Goal: Task Accomplishment & Management: Manage account settings

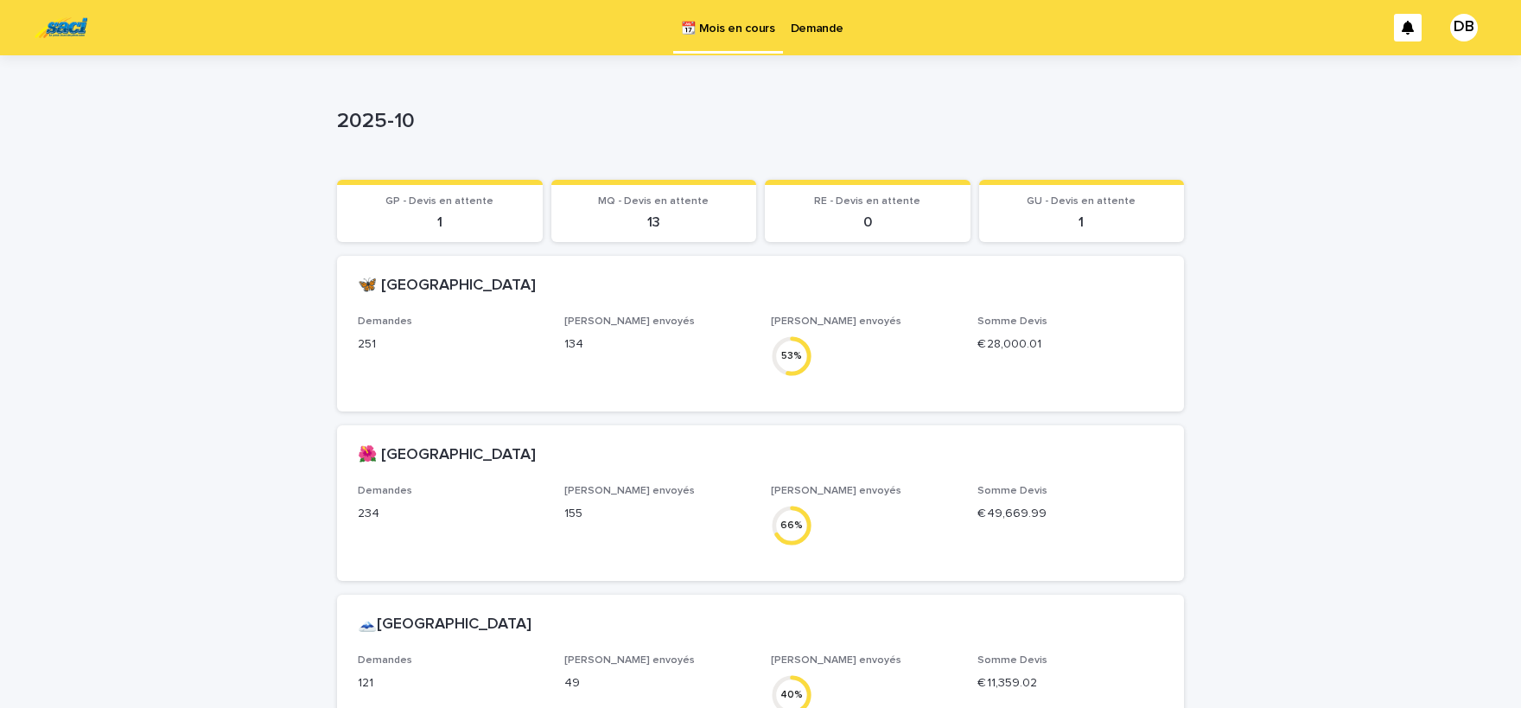
click at [825, 27] on p "Demande" at bounding box center [817, 18] width 53 height 36
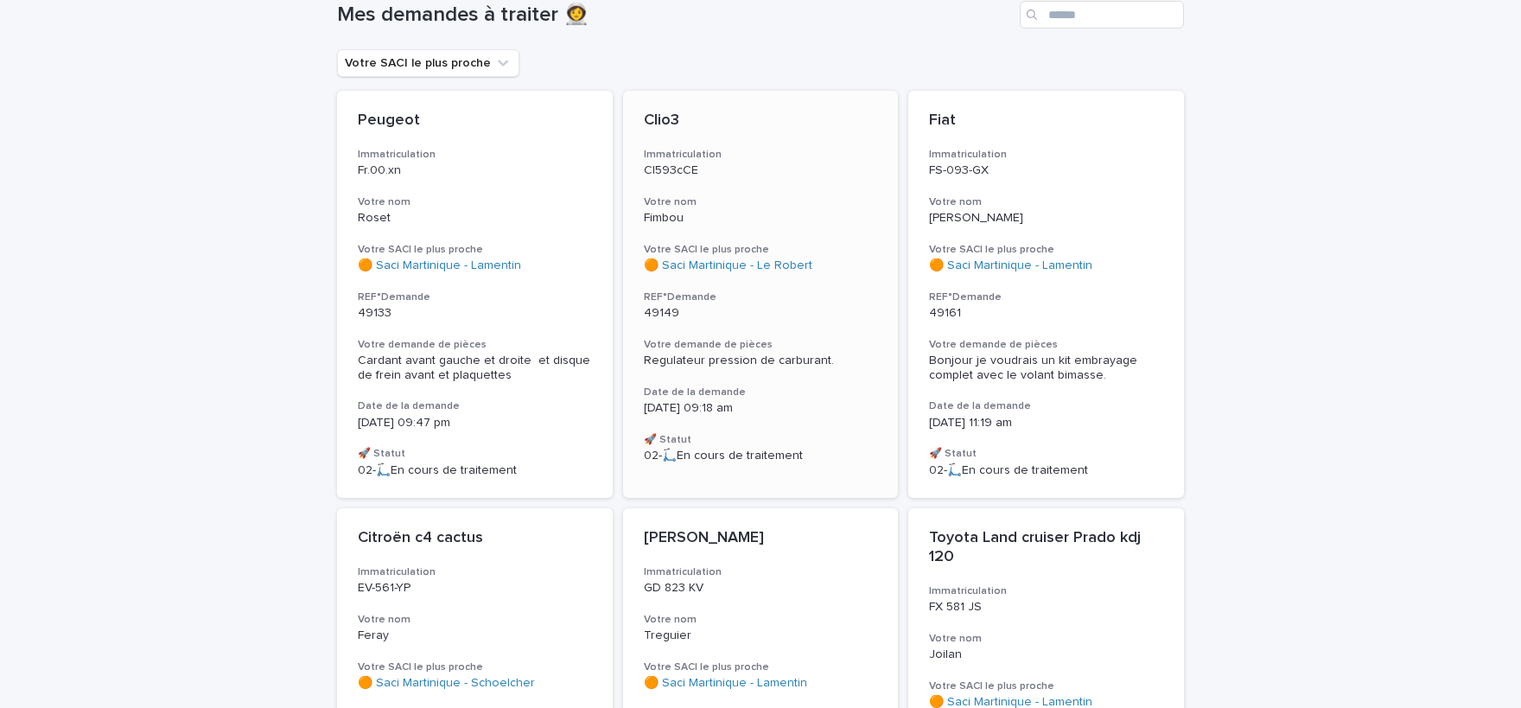
scroll to position [143, 0]
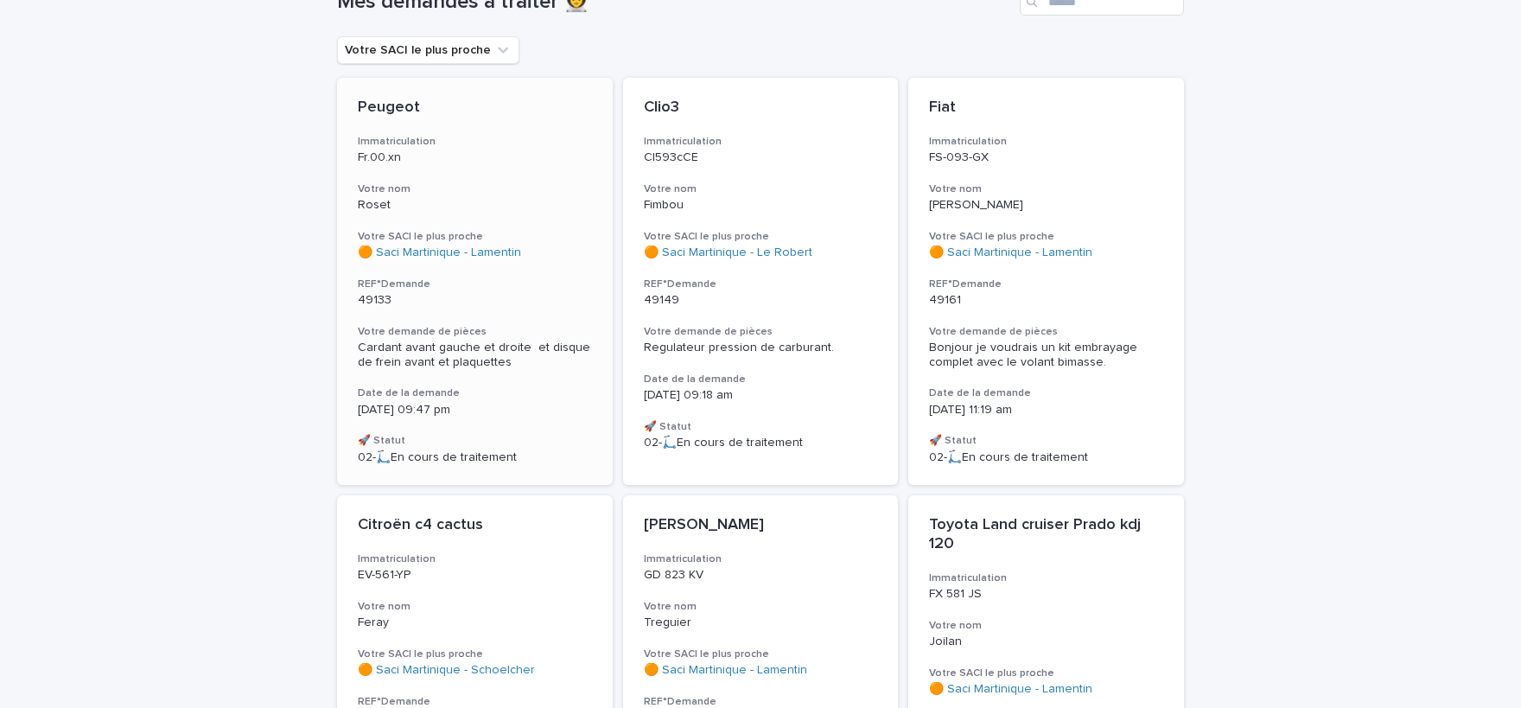
click at [480, 355] on div "Cardant avant gauche et droite et disque de frein avant et plaquettes" at bounding box center [475, 355] width 234 height 29
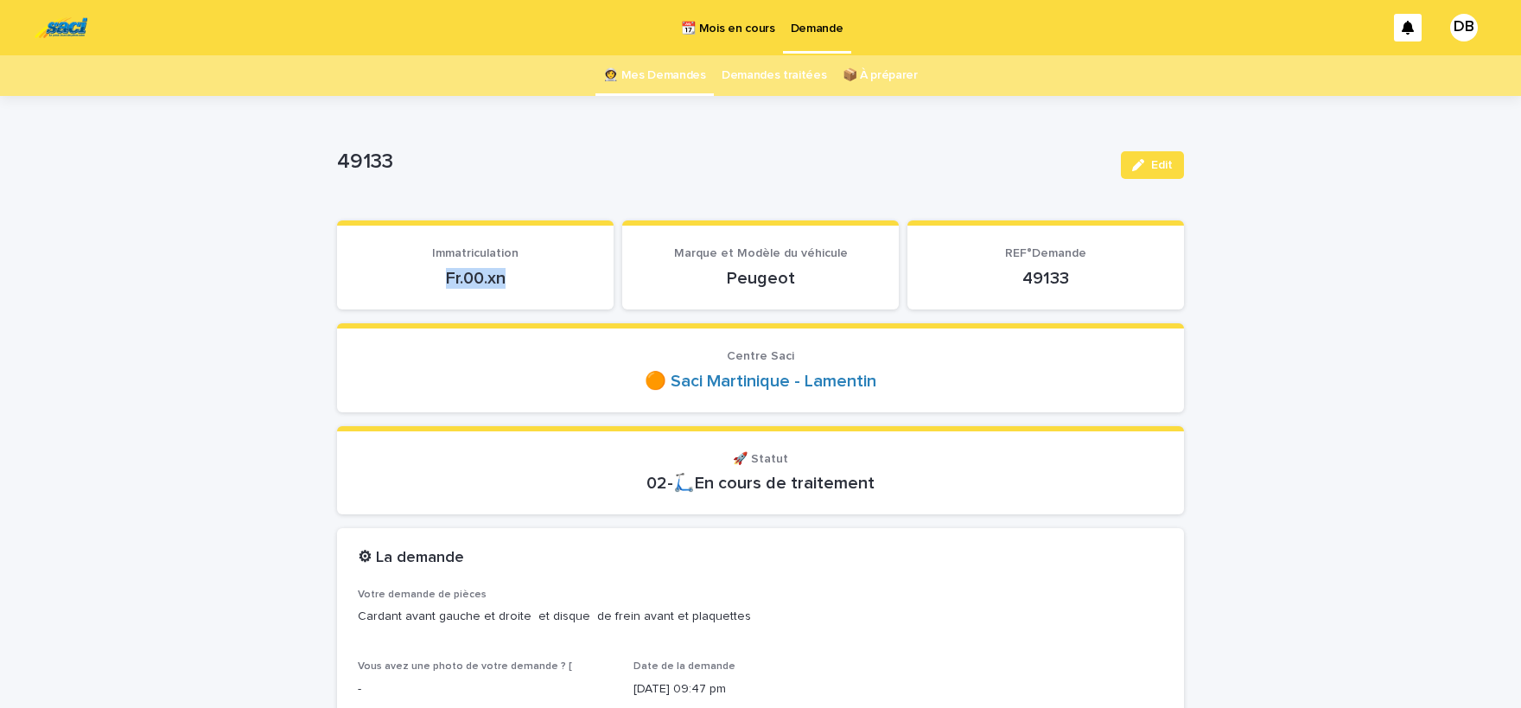
drag, startPoint x: 481, startPoint y: 274, endPoint x: 441, endPoint y: 271, distance: 40.8
click at [441, 271] on p "Fr.00.xn" at bounding box center [475, 278] width 235 height 21
drag, startPoint x: 441, startPoint y: 271, endPoint x: 453, endPoint y: 272, distance: 12.2
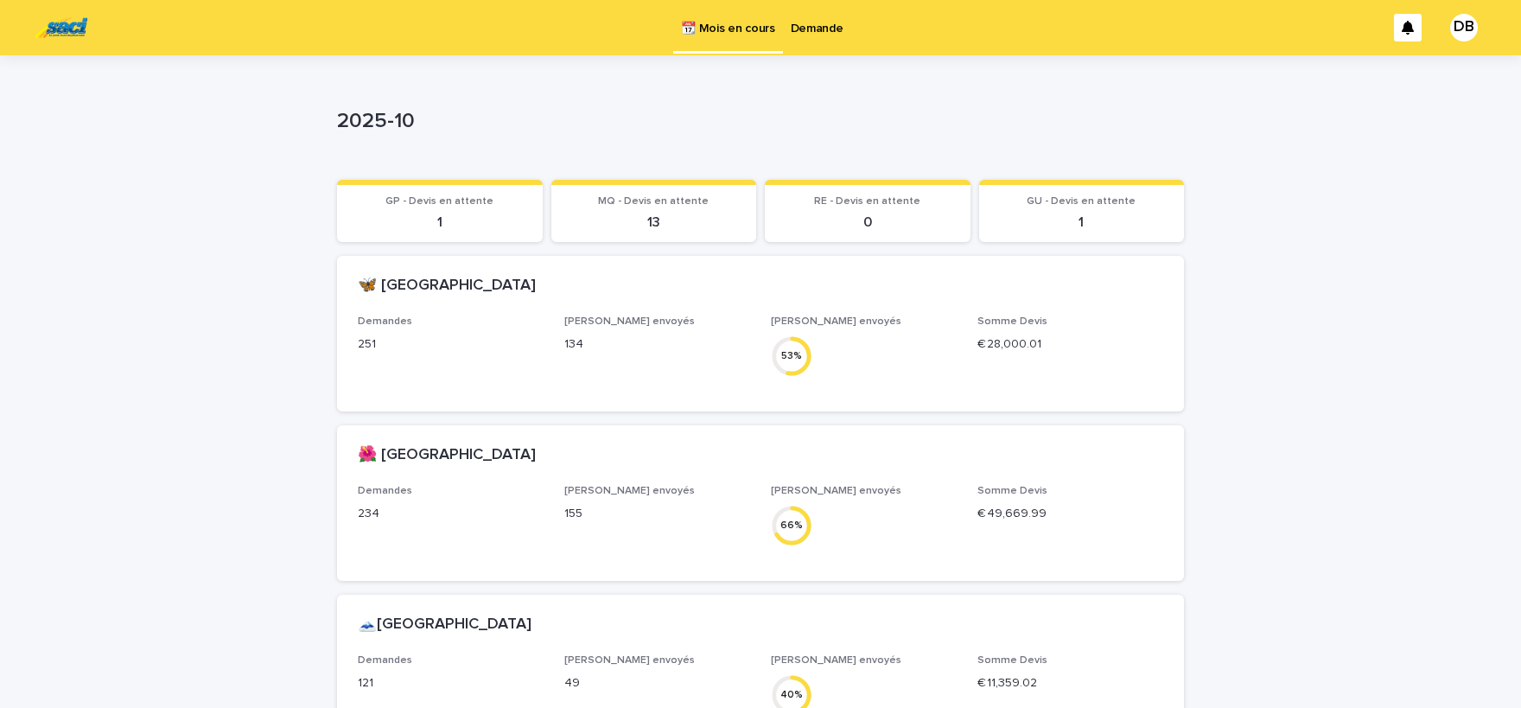
click at [825, 22] on p "Demande" at bounding box center [817, 18] width 53 height 36
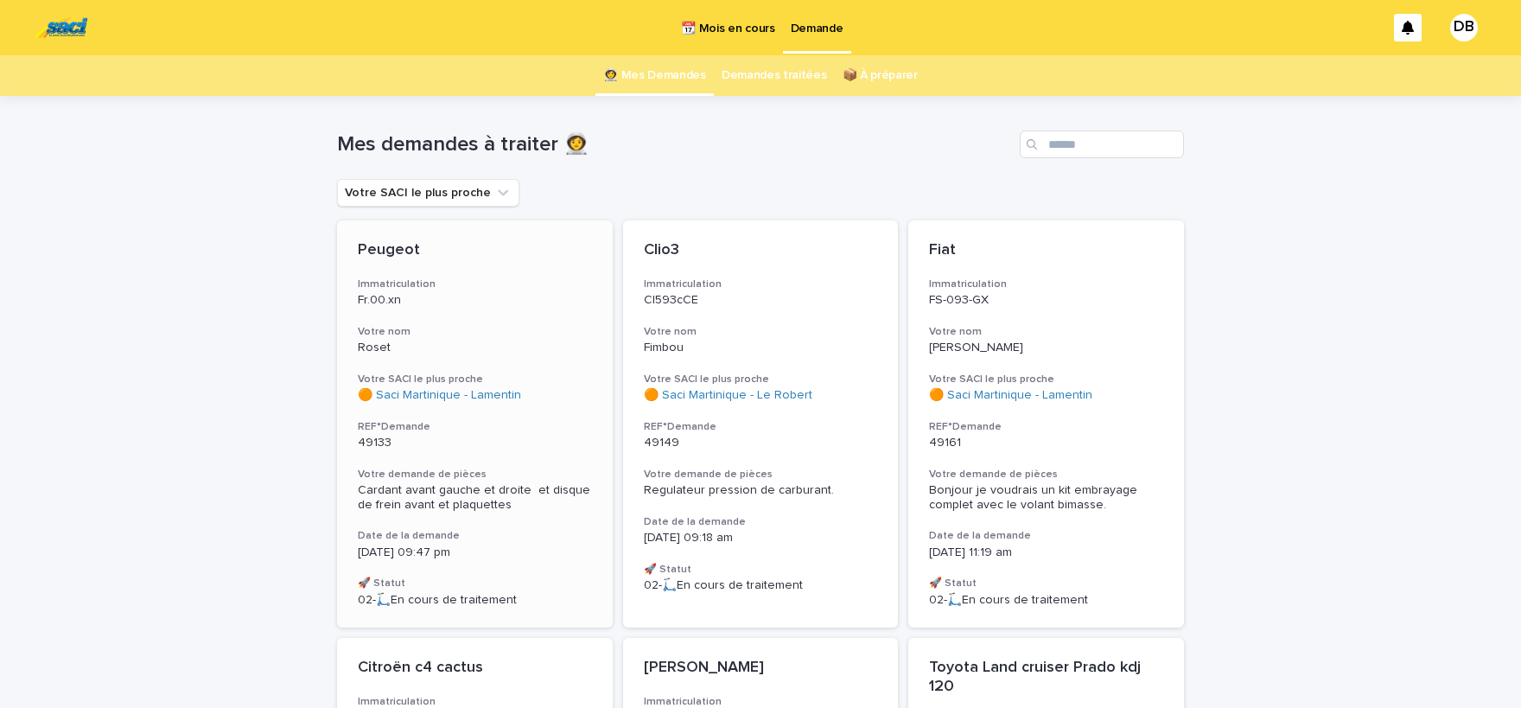
click at [544, 331] on h3 "Votre nom" at bounding box center [475, 332] width 234 height 14
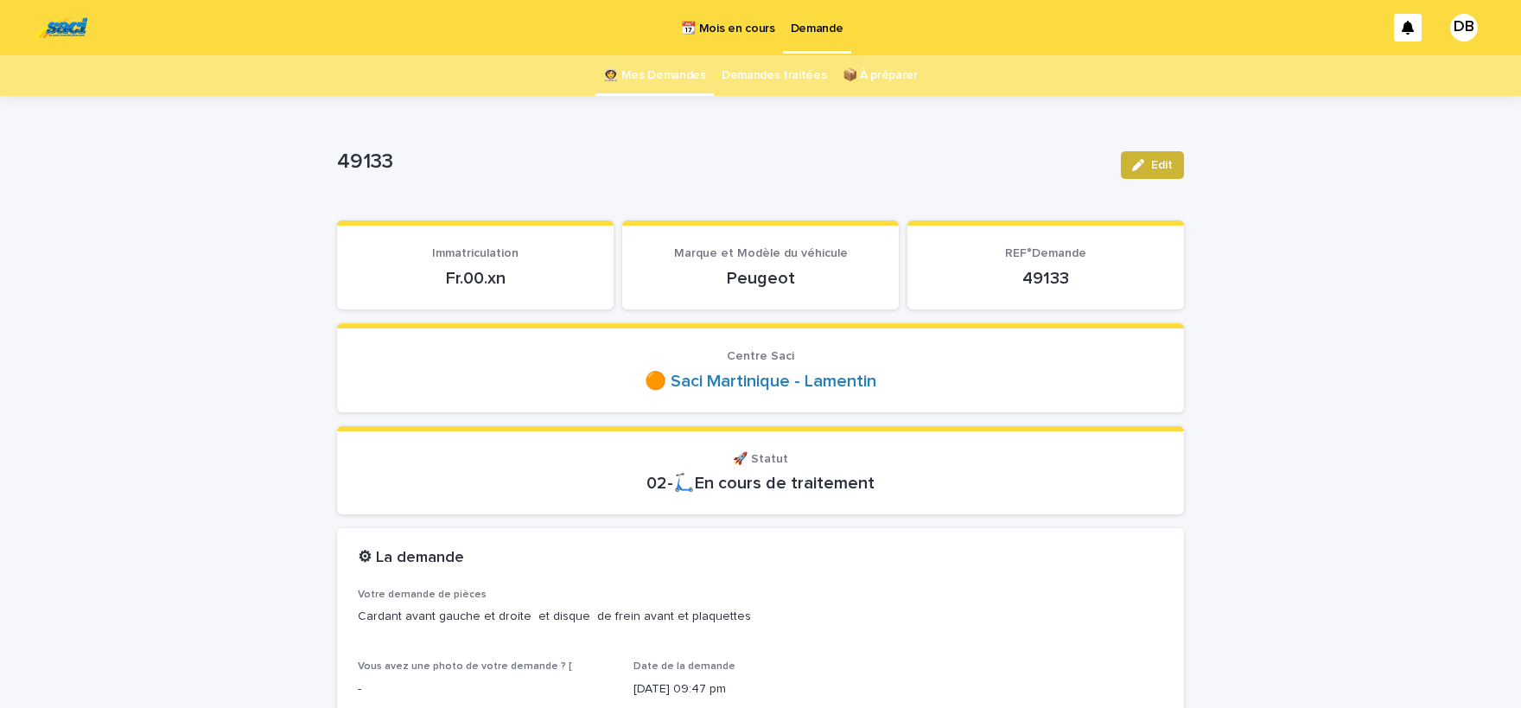
click at [1144, 172] on button "Edit" at bounding box center [1152, 165] width 63 height 28
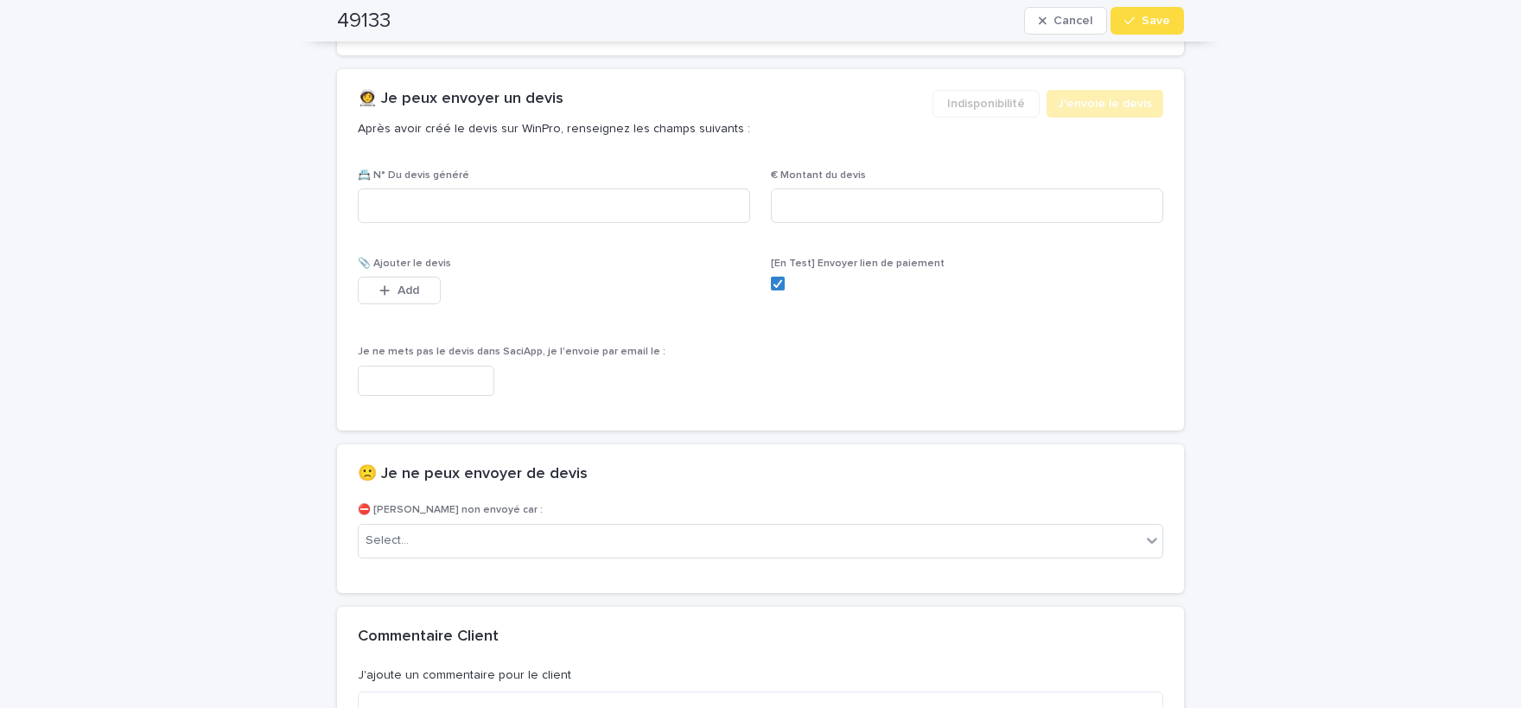
scroll to position [1069, 0]
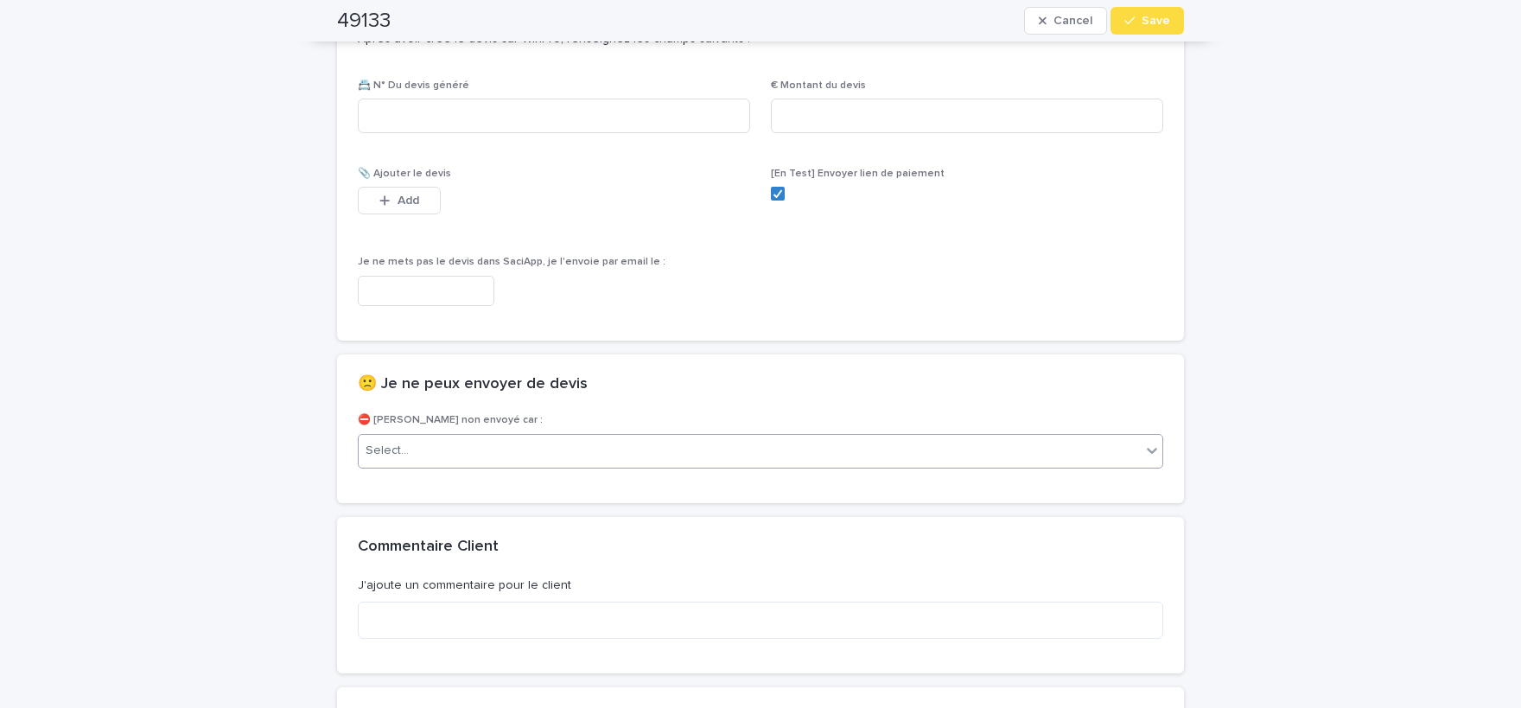
click at [497, 452] on div "Select..." at bounding box center [750, 451] width 782 height 29
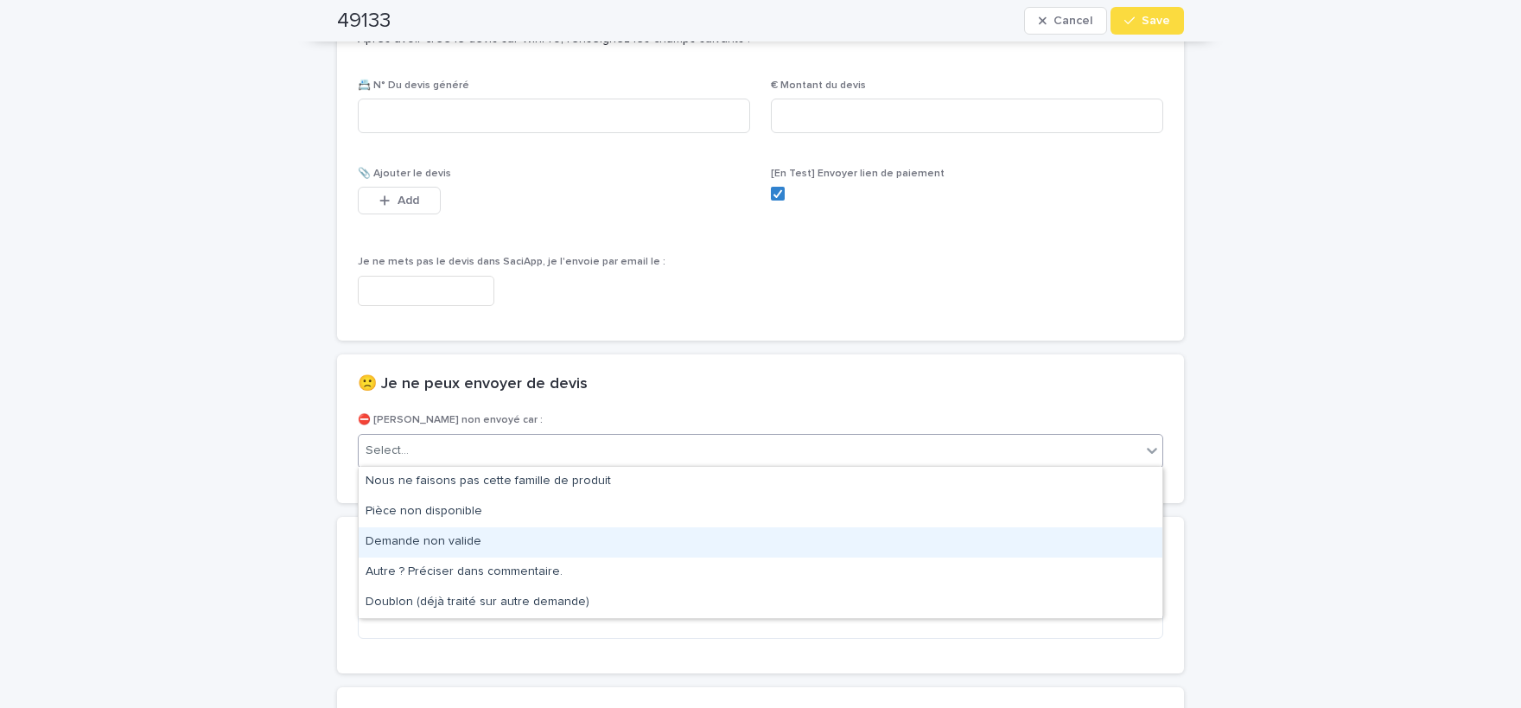
click at [494, 539] on div "Demande non valide" at bounding box center [761, 542] width 804 height 30
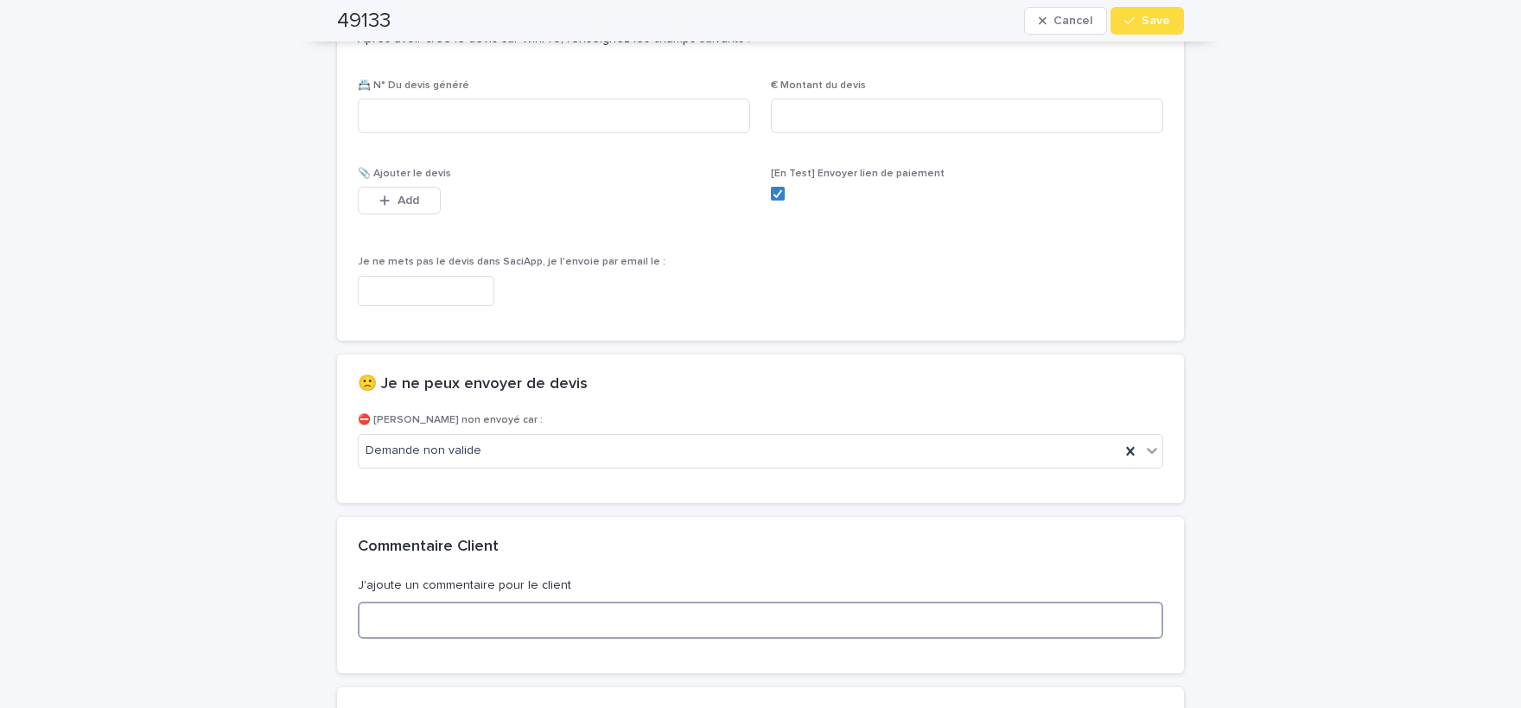
click at [583, 606] on textarea at bounding box center [761, 620] width 806 height 37
type textarea "*"
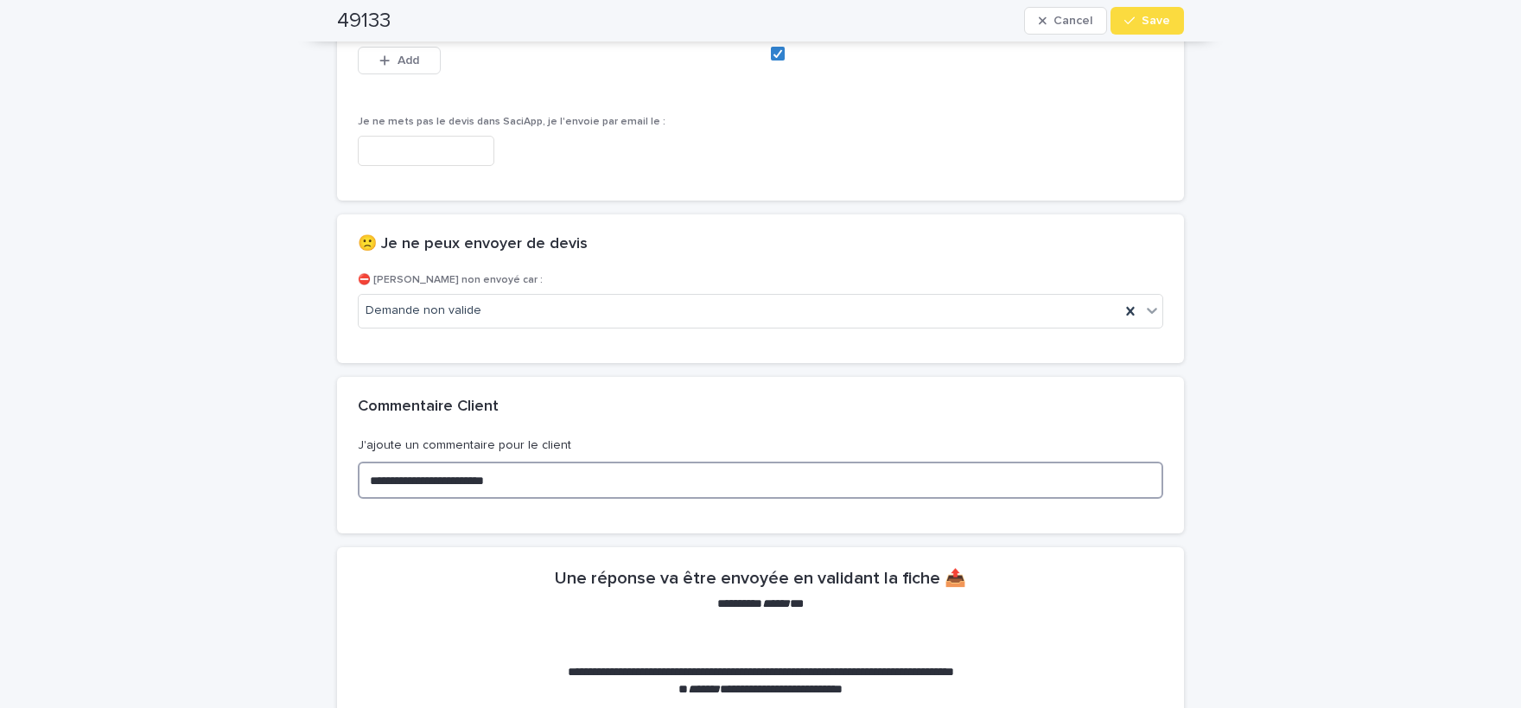
scroll to position [1212, 0]
type textarea "**********"
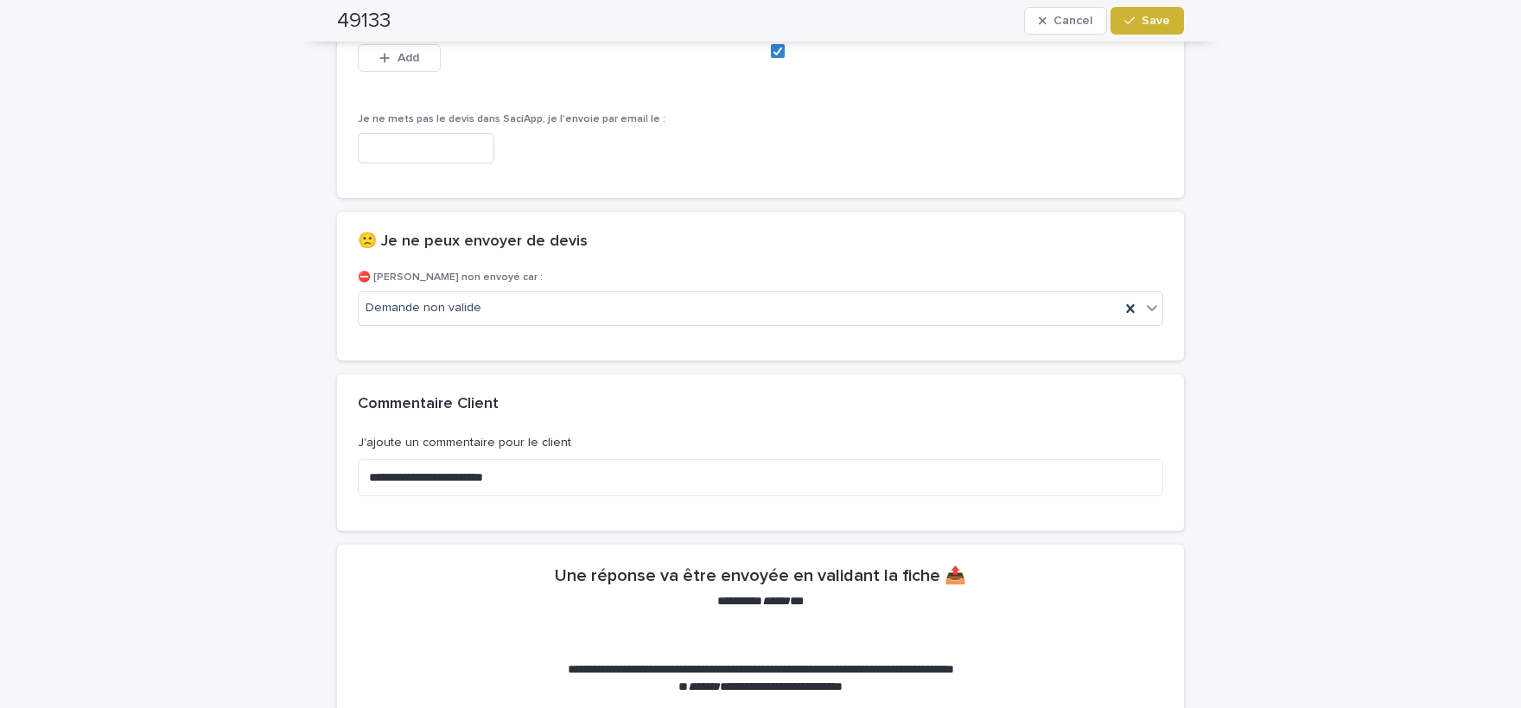
click at [1177, 22] on button "Save" at bounding box center [1147, 21] width 73 height 28
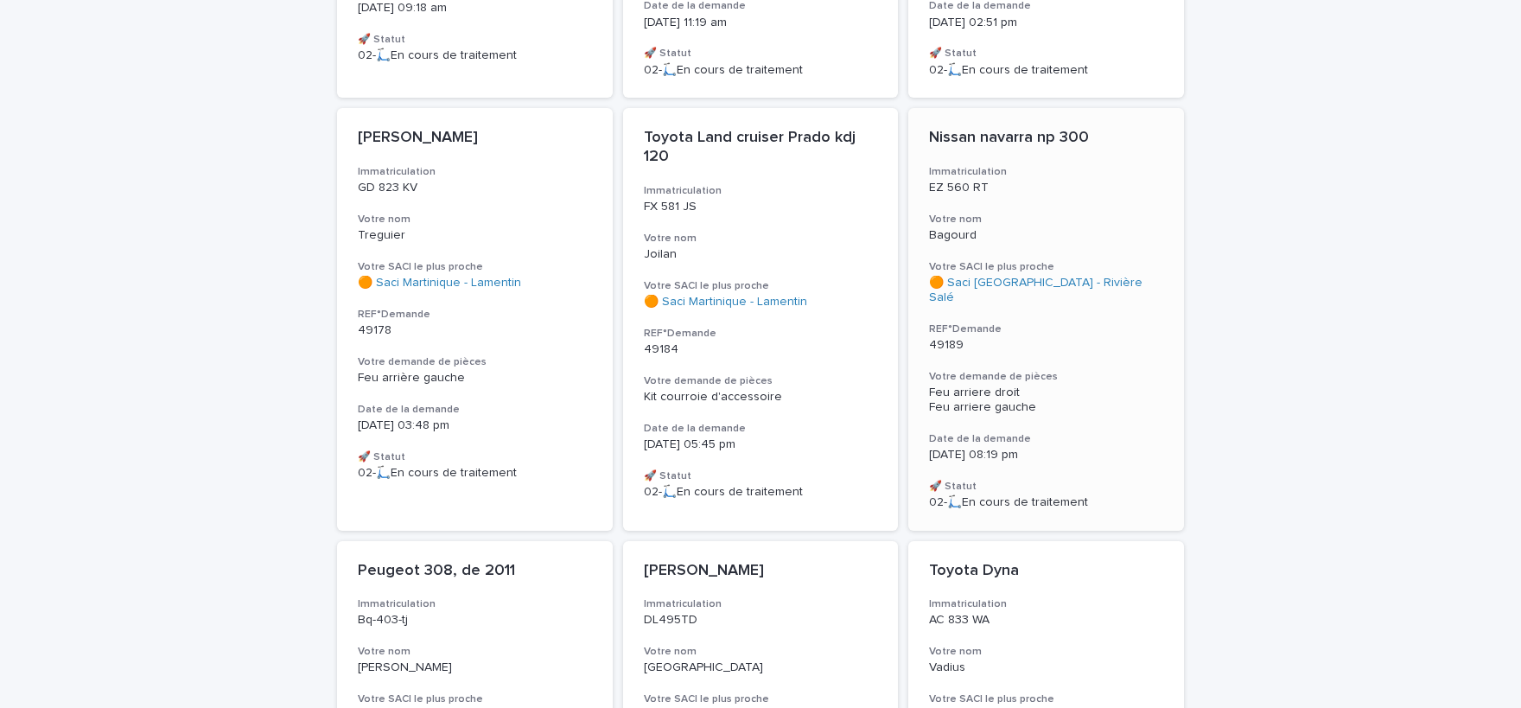
scroll to position [641, 0]
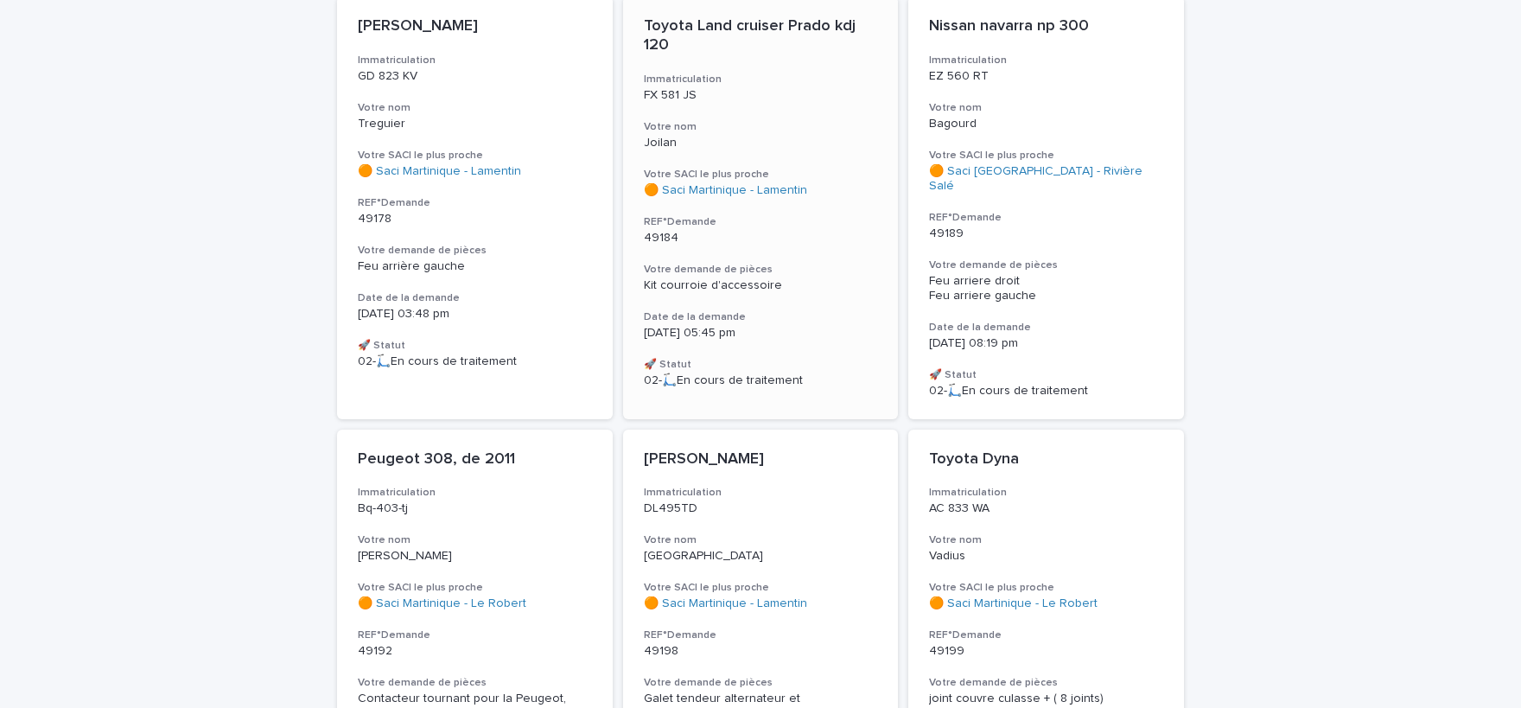
click at [704, 236] on p "49184" at bounding box center [761, 238] width 234 height 15
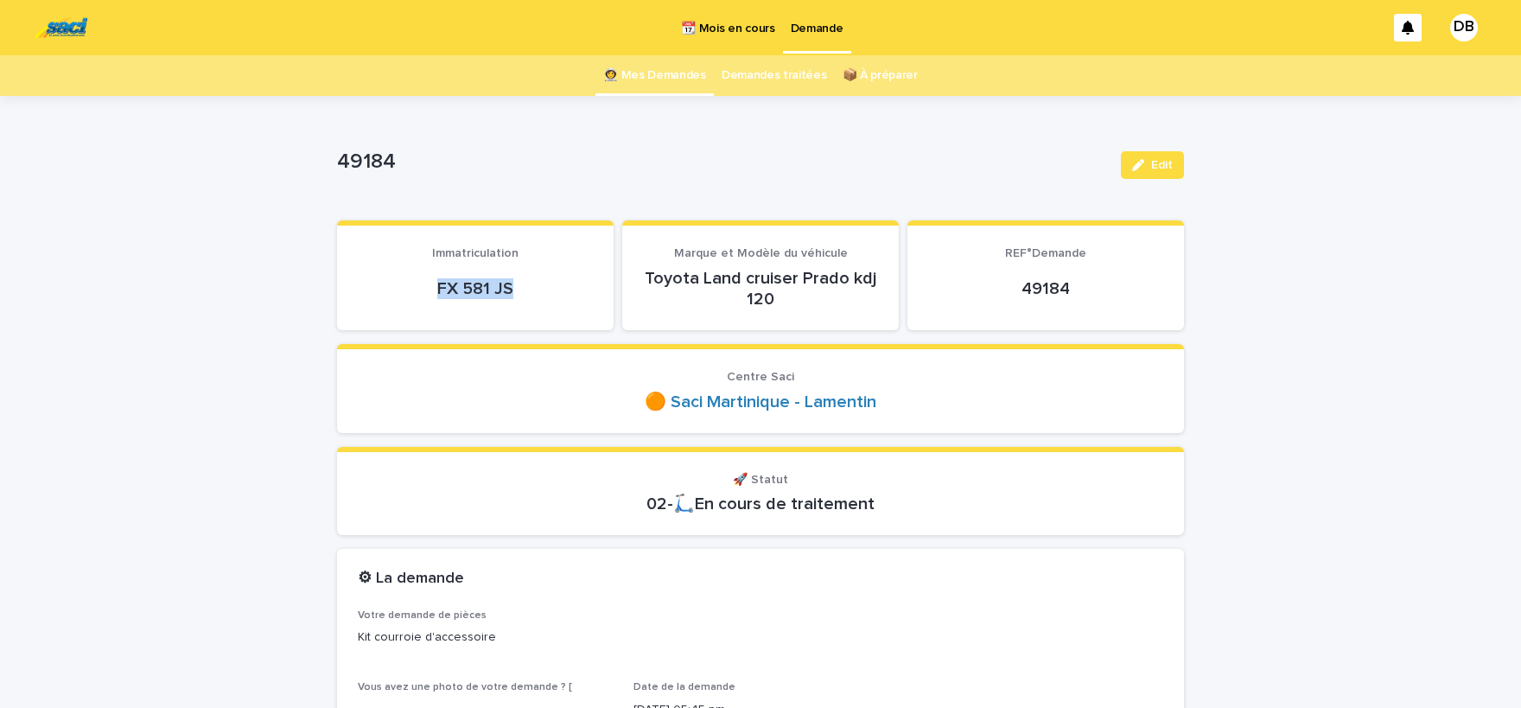
drag, startPoint x: 505, startPoint y: 288, endPoint x: 432, endPoint y: 290, distance: 72.7
click at [432, 290] on p "FX 581 JS" at bounding box center [475, 288] width 235 height 21
drag, startPoint x: 432, startPoint y: 290, endPoint x: 449, endPoint y: 291, distance: 16.4
click at [1149, 168] on div "button" at bounding box center [1141, 165] width 19 height 12
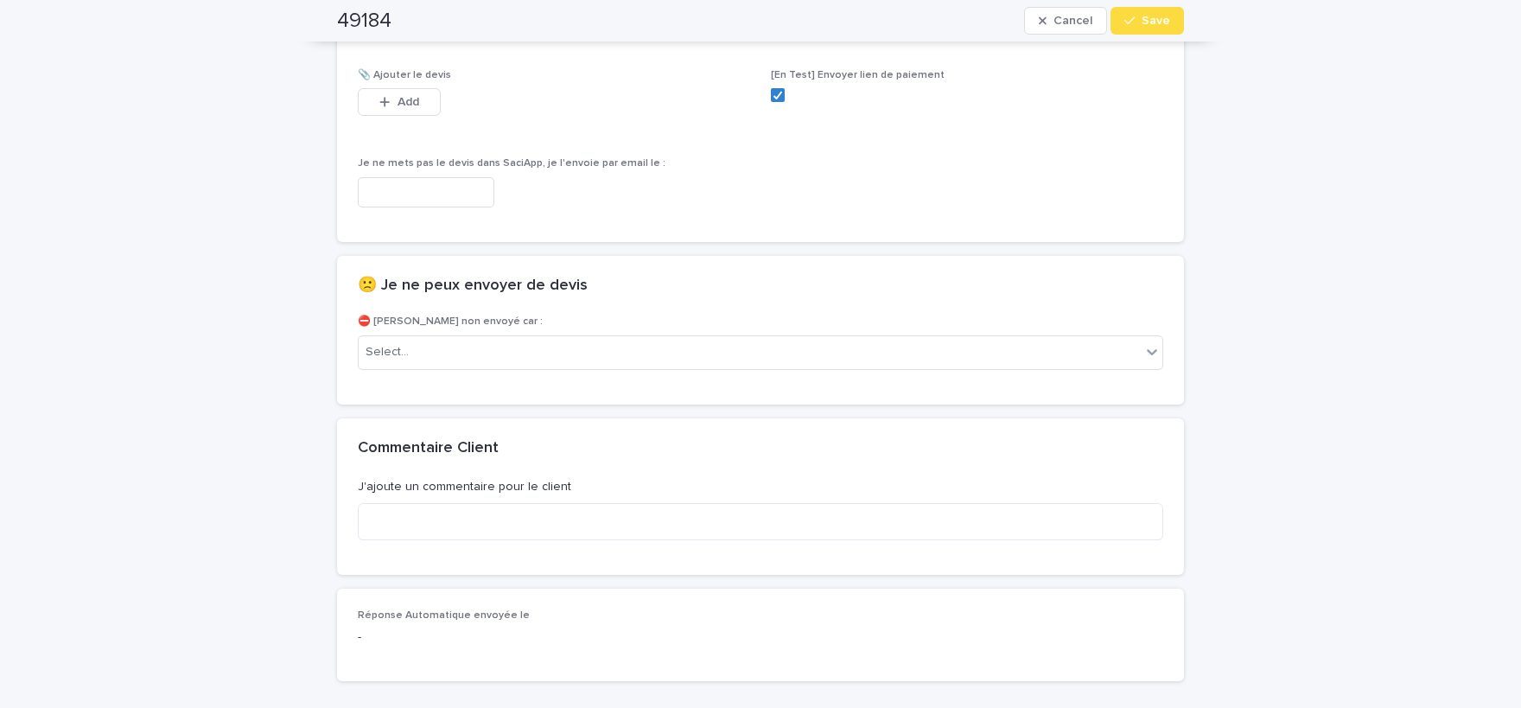
scroll to position [1212, 0]
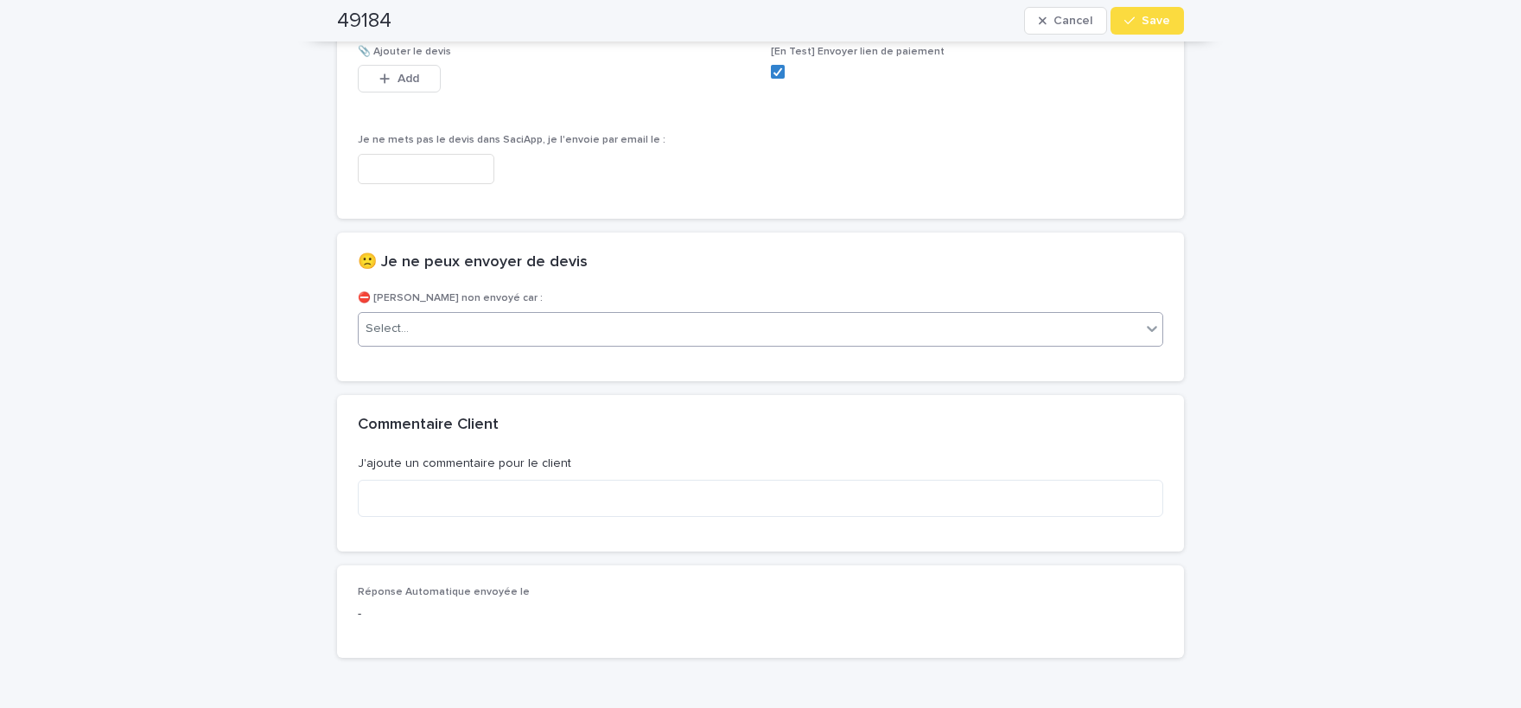
click at [560, 329] on div "Select..." at bounding box center [750, 329] width 782 height 29
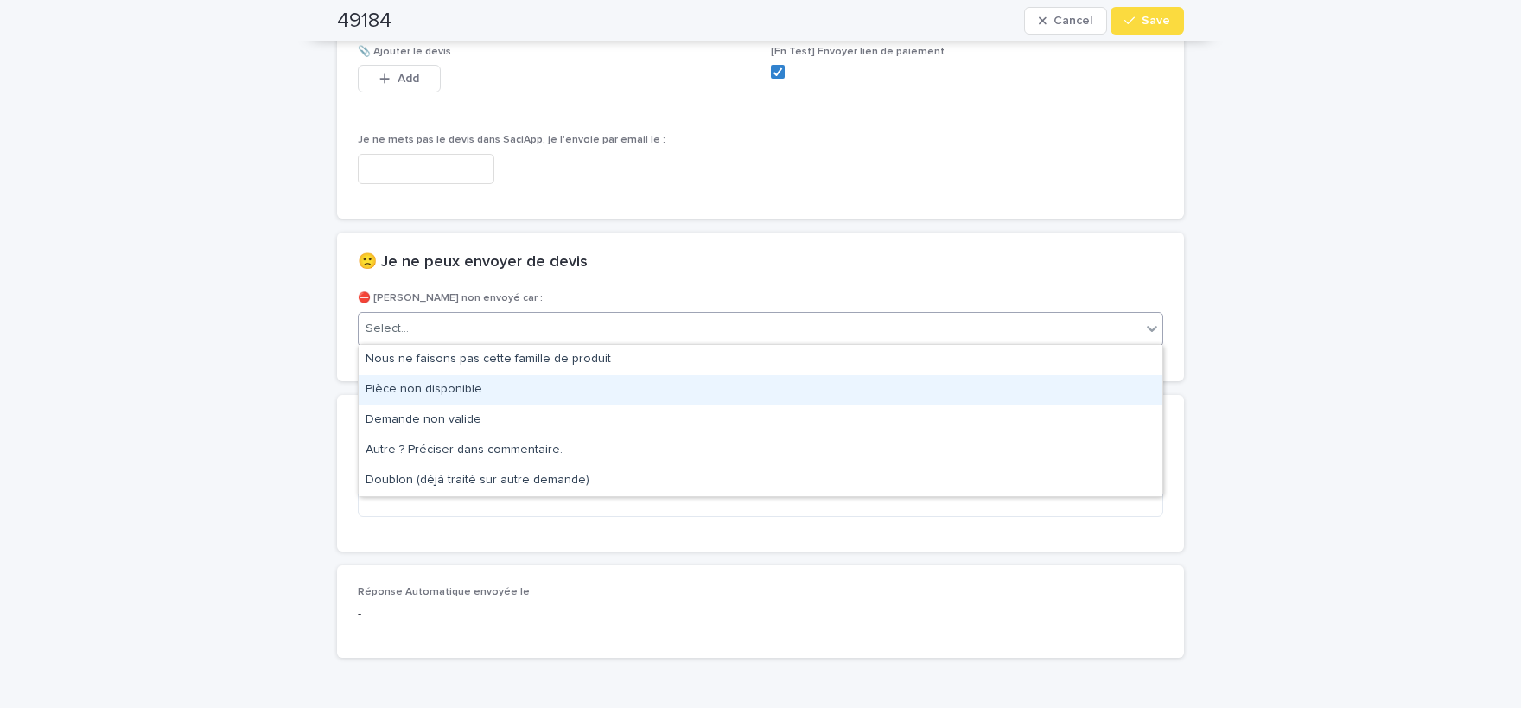
click at [544, 386] on div "Pièce non disponible" at bounding box center [761, 390] width 804 height 30
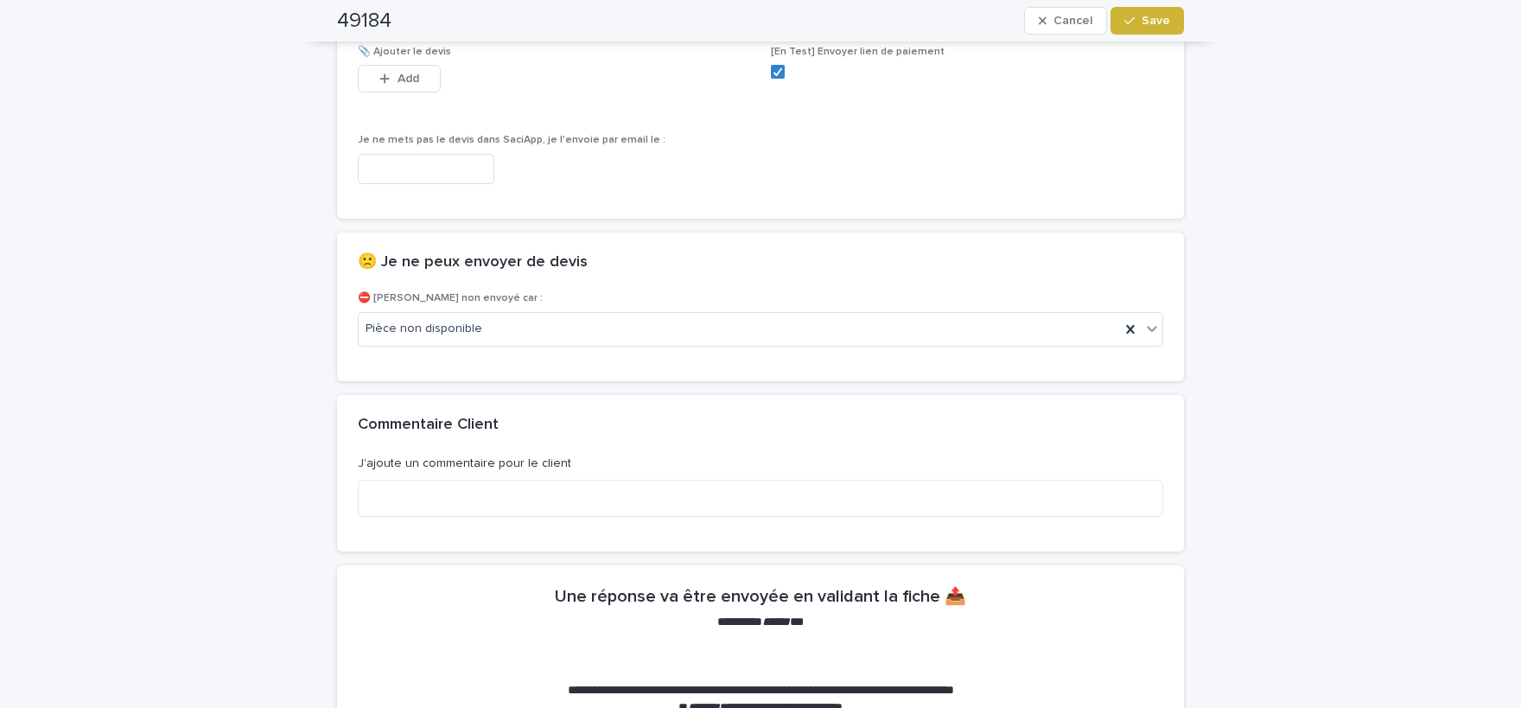
click at [1153, 24] on span "Save" at bounding box center [1156, 21] width 29 height 12
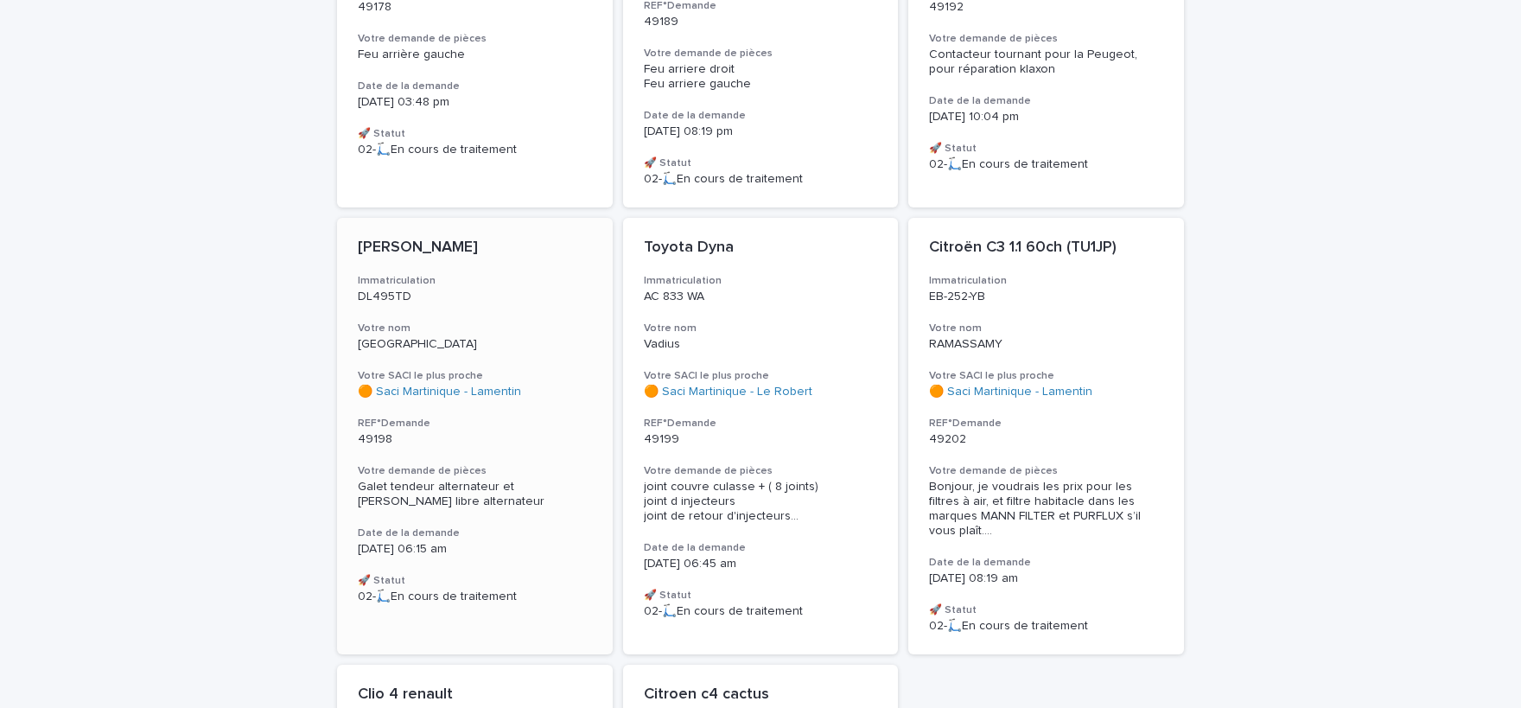
scroll to position [960, 0]
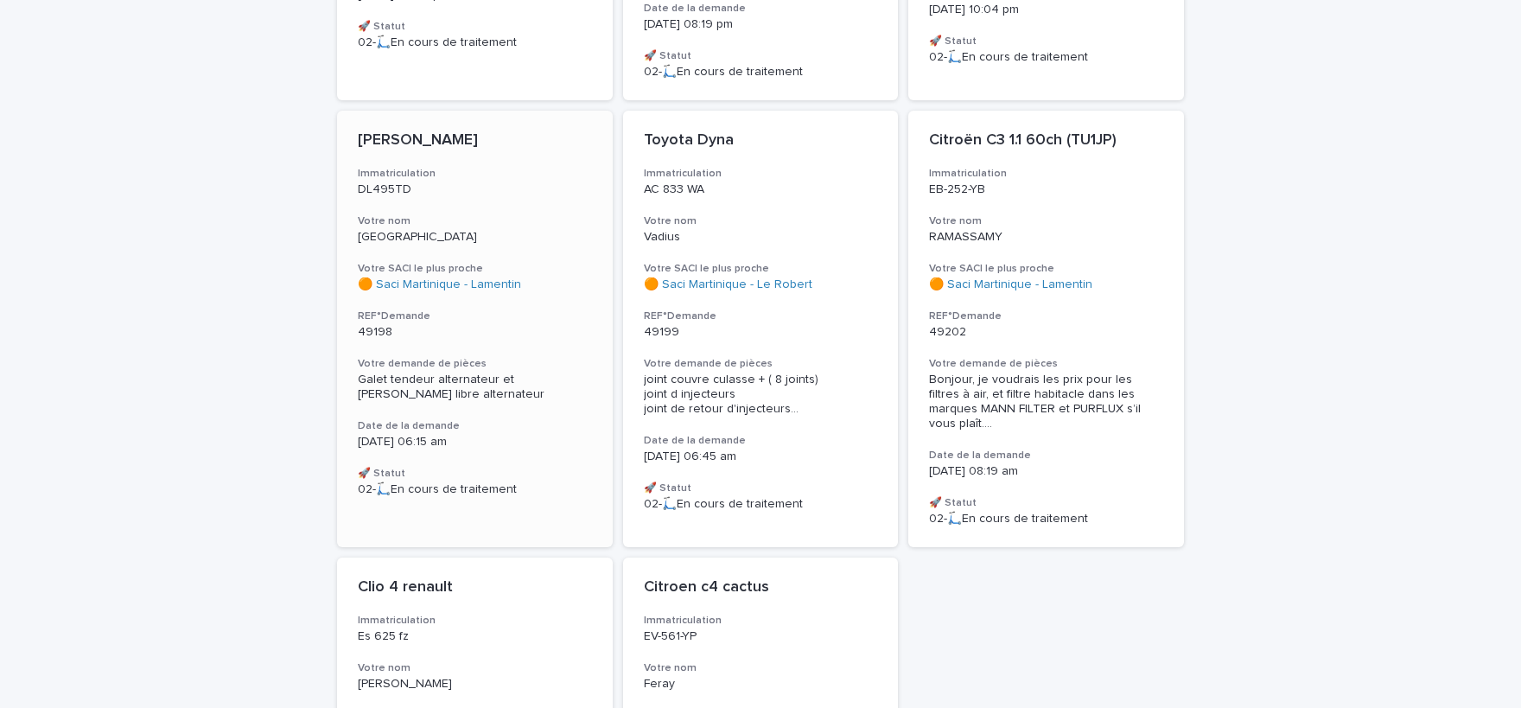
click at [491, 373] on span "Galet tendeur alternateur et [PERSON_NAME] libre alternateur" at bounding box center [451, 386] width 187 height 27
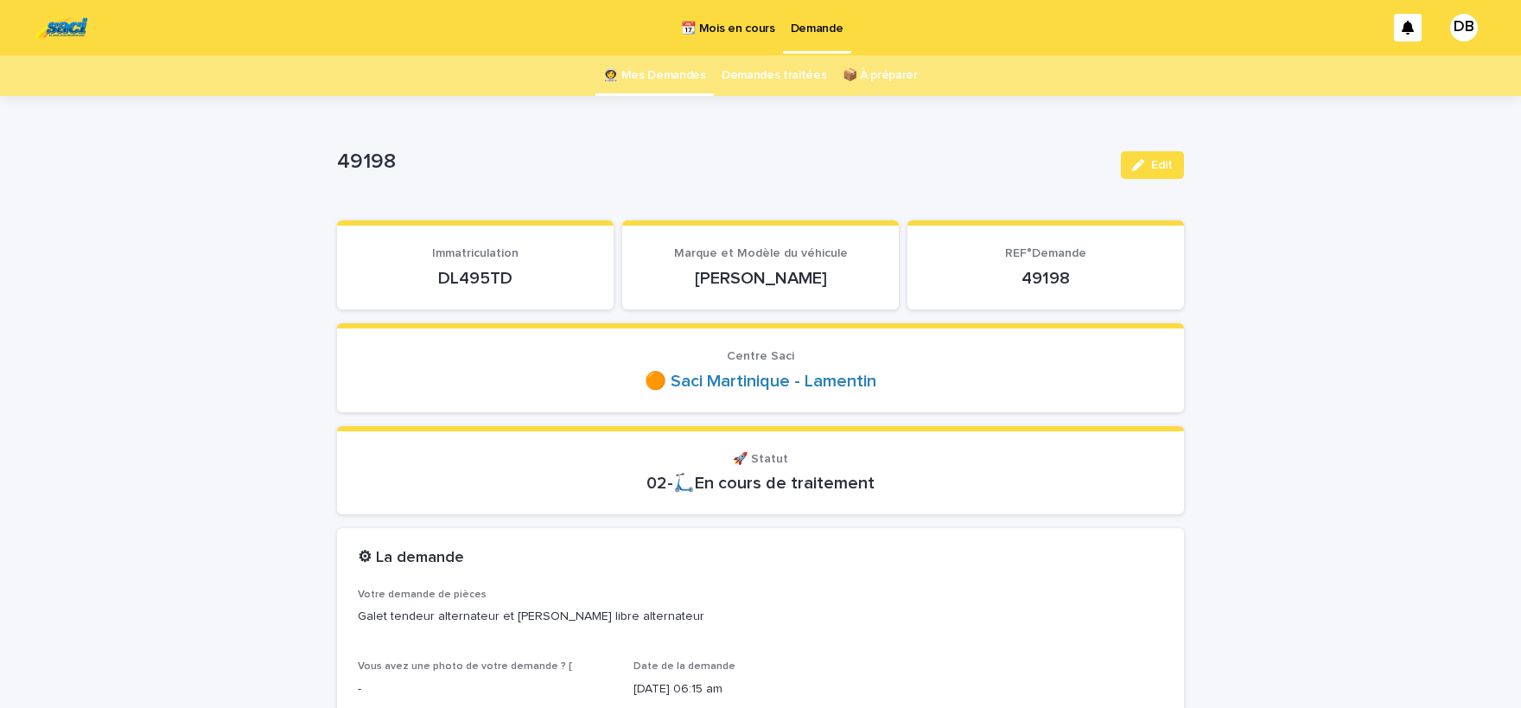
click at [488, 276] on p "DL495TD" at bounding box center [475, 278] width 235 height 21
copy p "DL495TD"
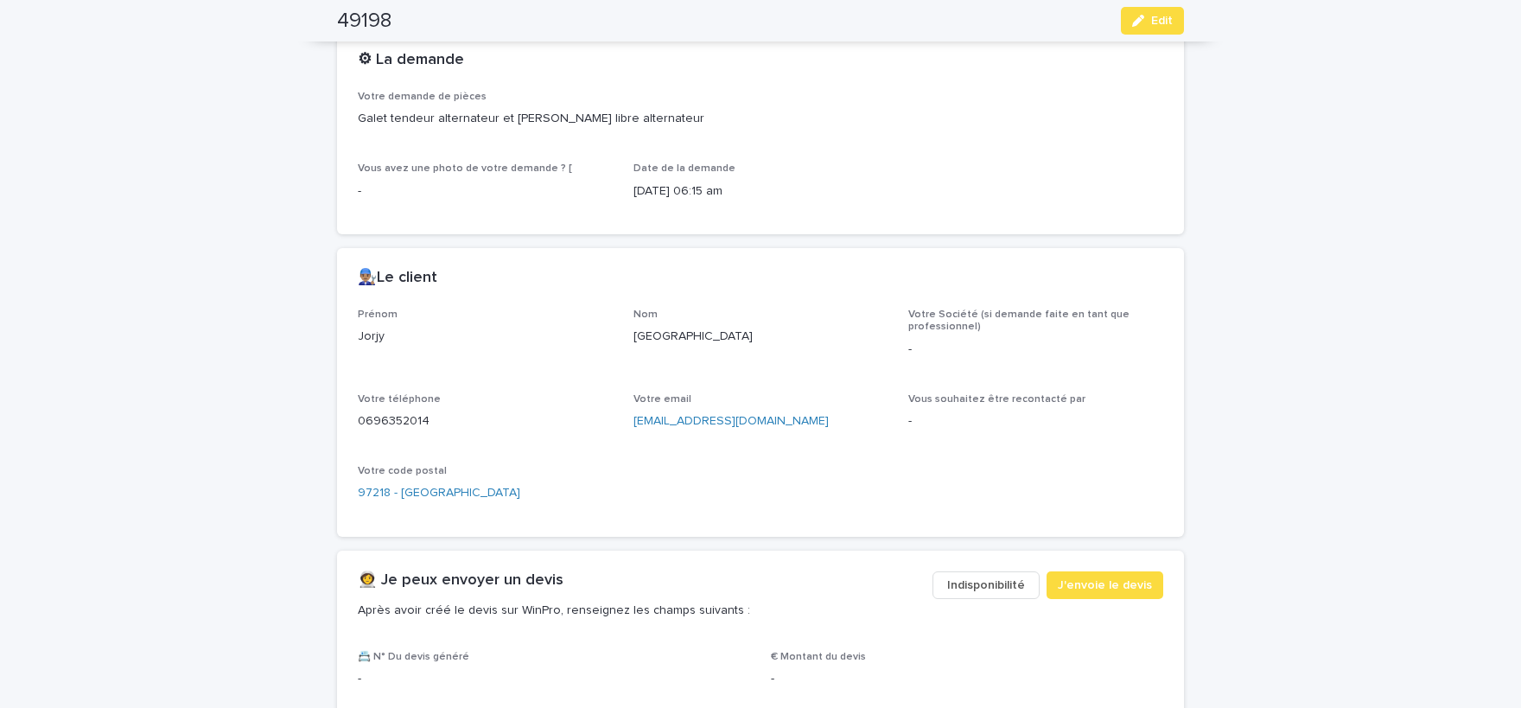
scroll to position [499, 0]
click at [366, 336] on p "Jorjy" at bounding box center [485, 336] width 255 height 18
copy p "Jorjy"
click at [672, 339] on p "[GEOGRAPHIC_DATA]" at bounding box center [761, 336] width 255 height 18
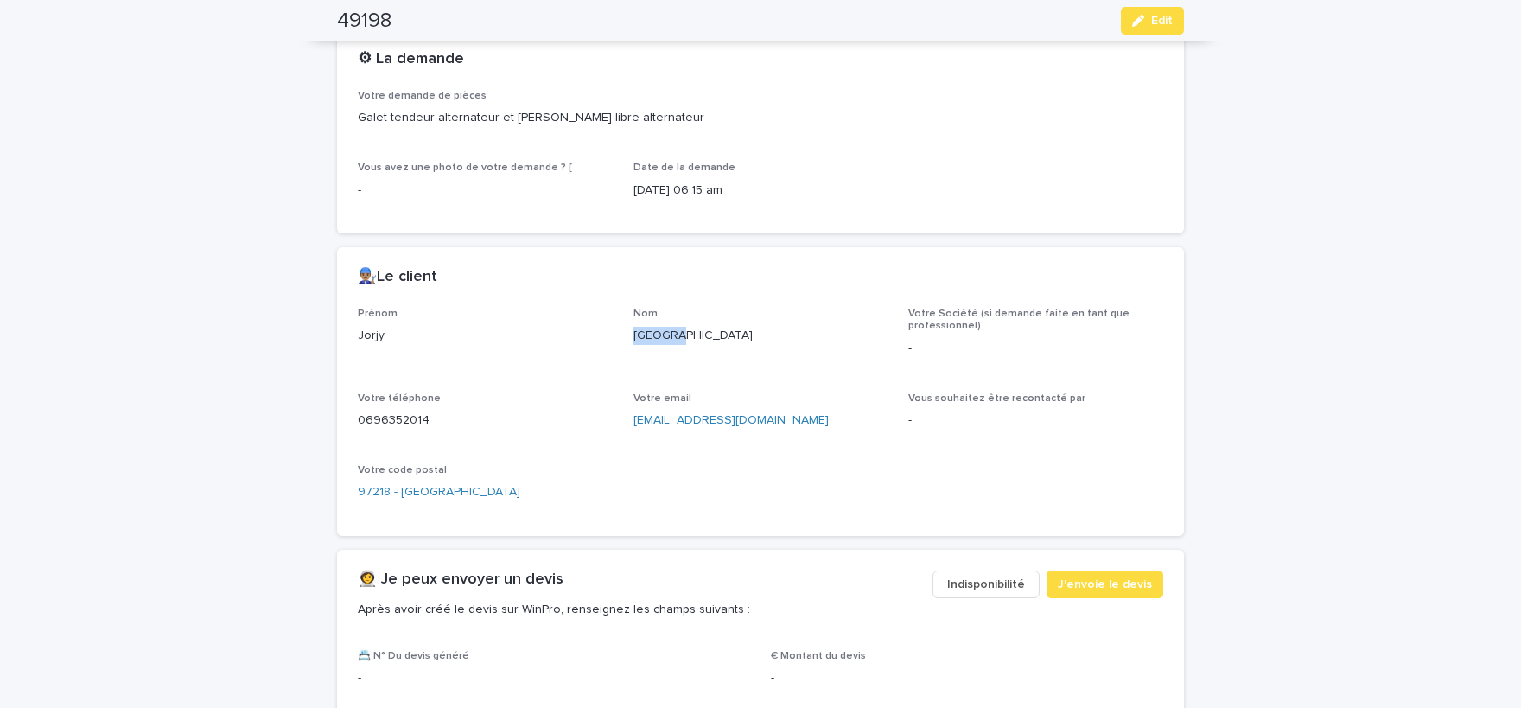
click at [672, 339] on p "[GEOGRAPHIC_DATA]" at bounding box center [761, 336] width 255 height 18
copy p "[GEOGRAPHIC_DATA]"
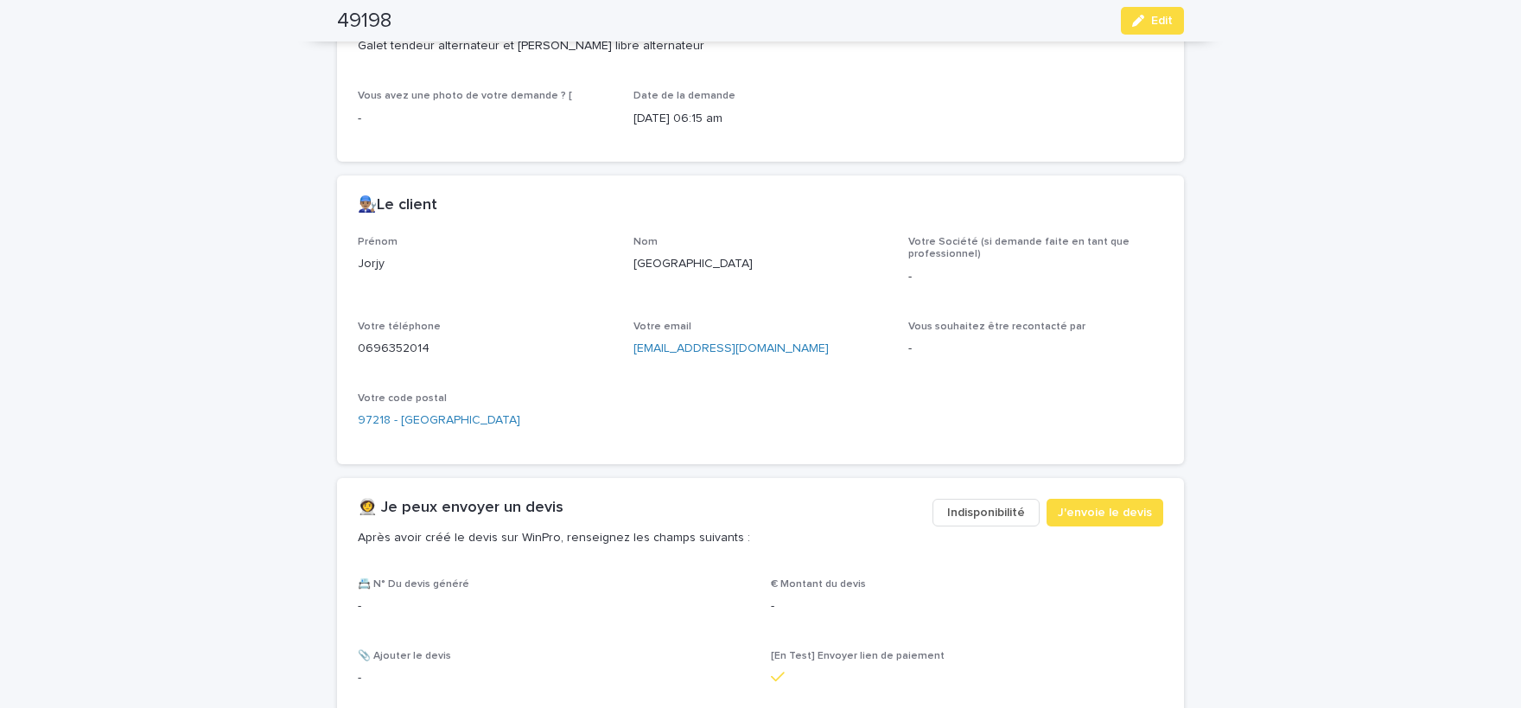
click at [415, 348] on p "0696352014" at bounding box center [485, 349] width 255 height 18
copy p "0696352014"
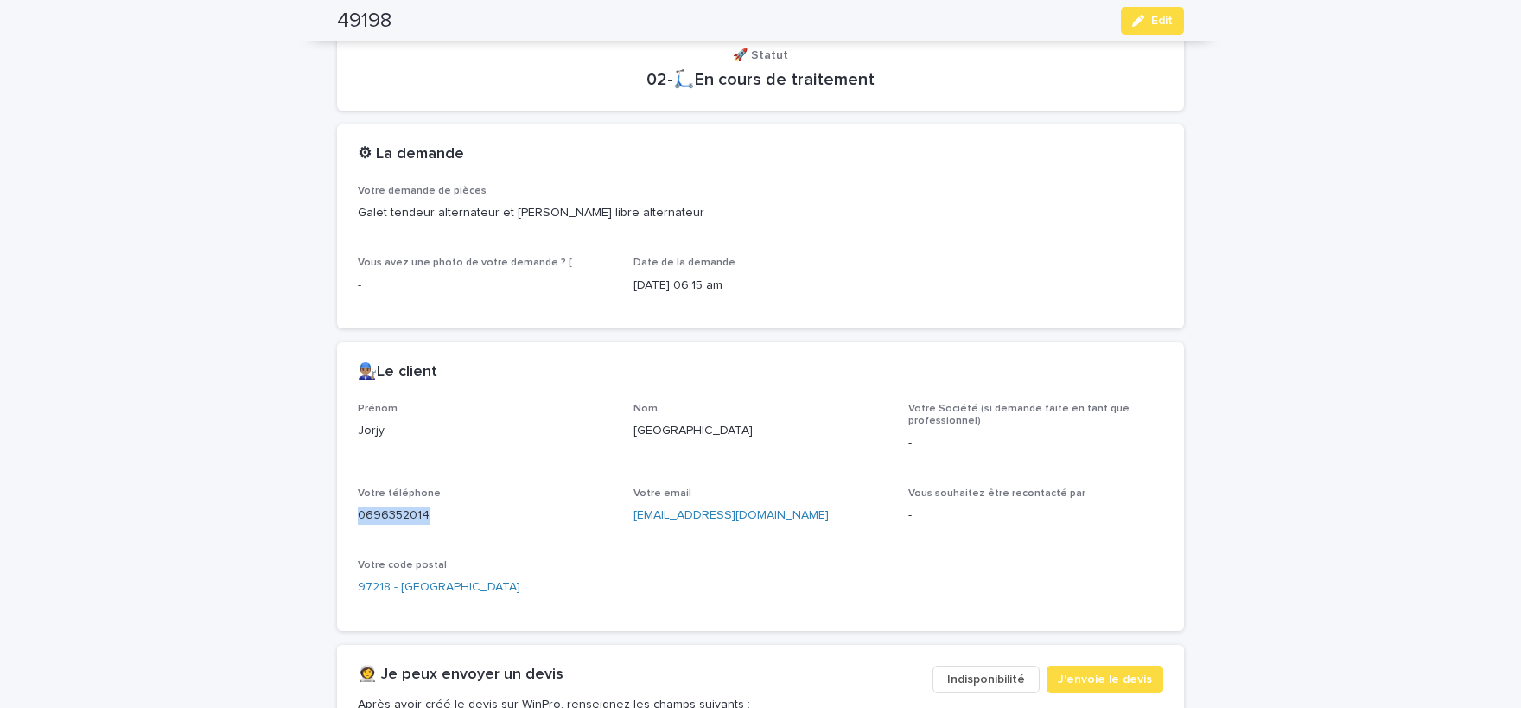
scroll to position [428, 0]
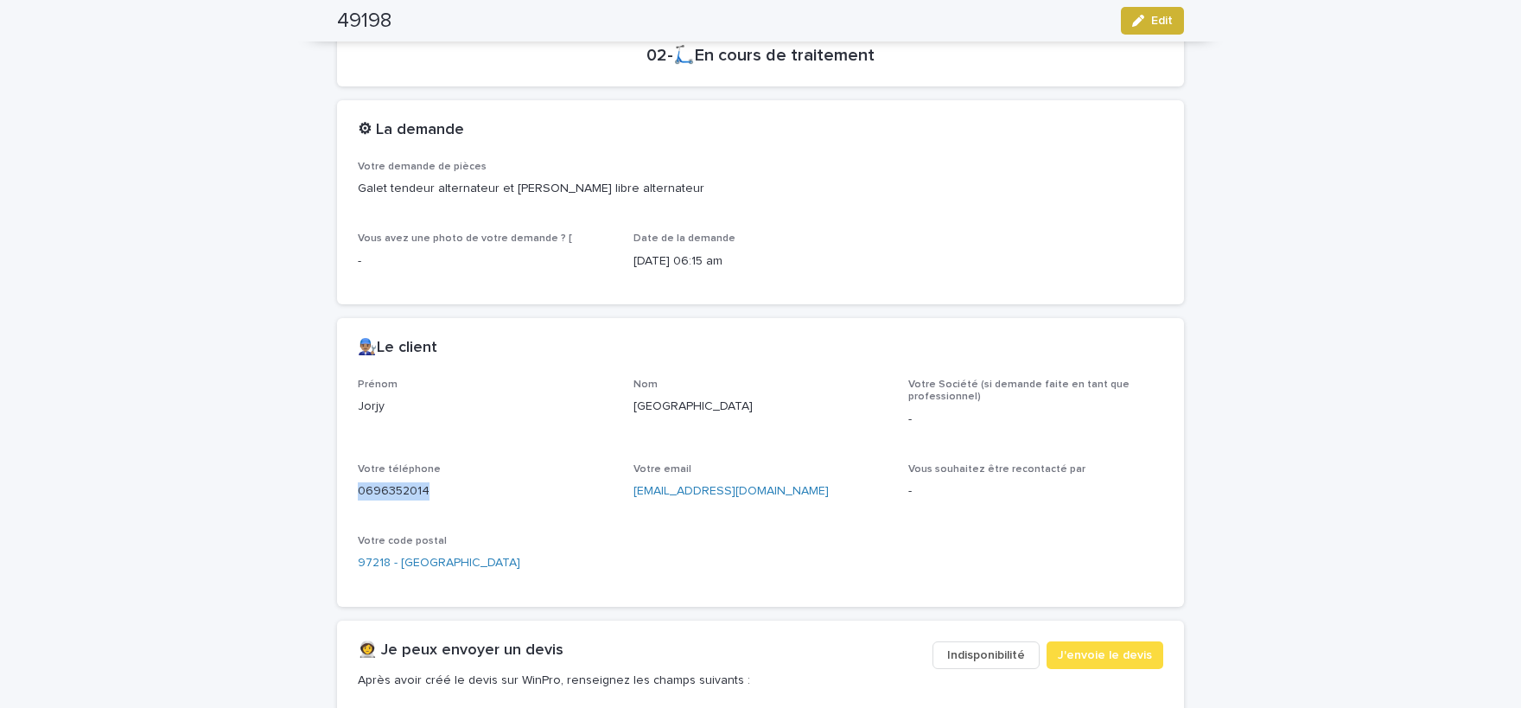
click at [1158, 15] on button "Edit" at bounding box center [1152, 21] width 63 height 28
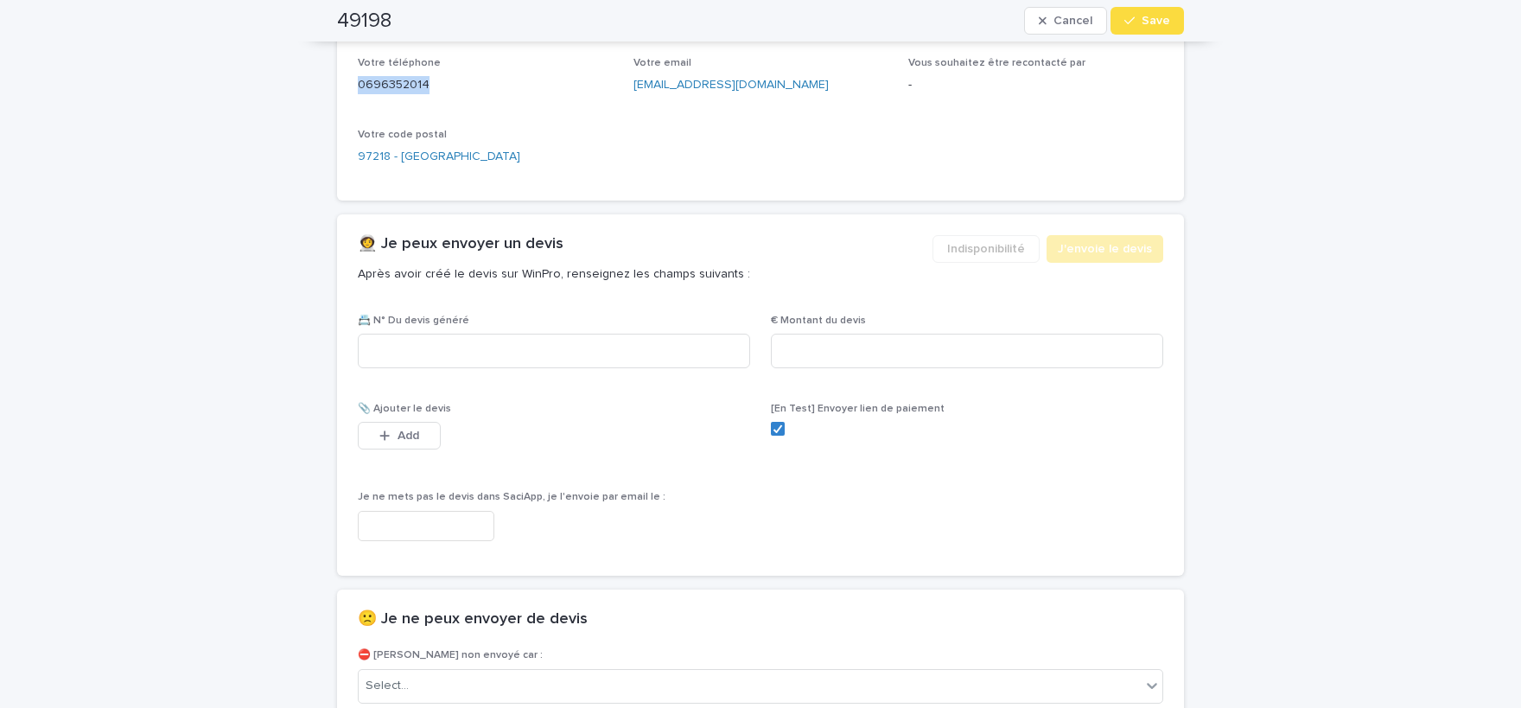
scroll to position [1069, 0]
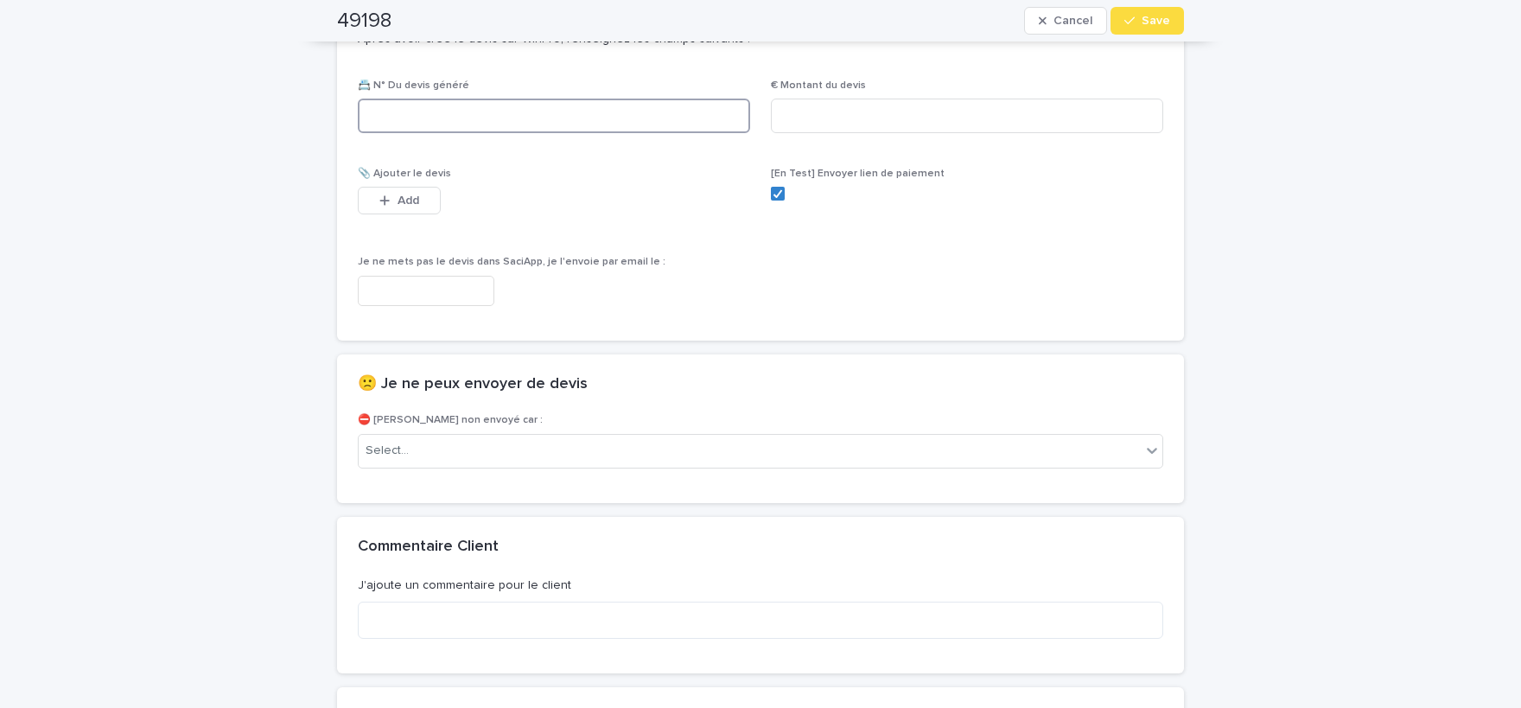
click at [475, 113] on input at bounding box center [554, 116] width 392 height 35
paste input "********"
type input "********"
click at [837, 112] on input at bounding box center [967, 116] width 392 height 35
click at [775, 189] on icon at bounding box center [778, 193] width 10 height 9
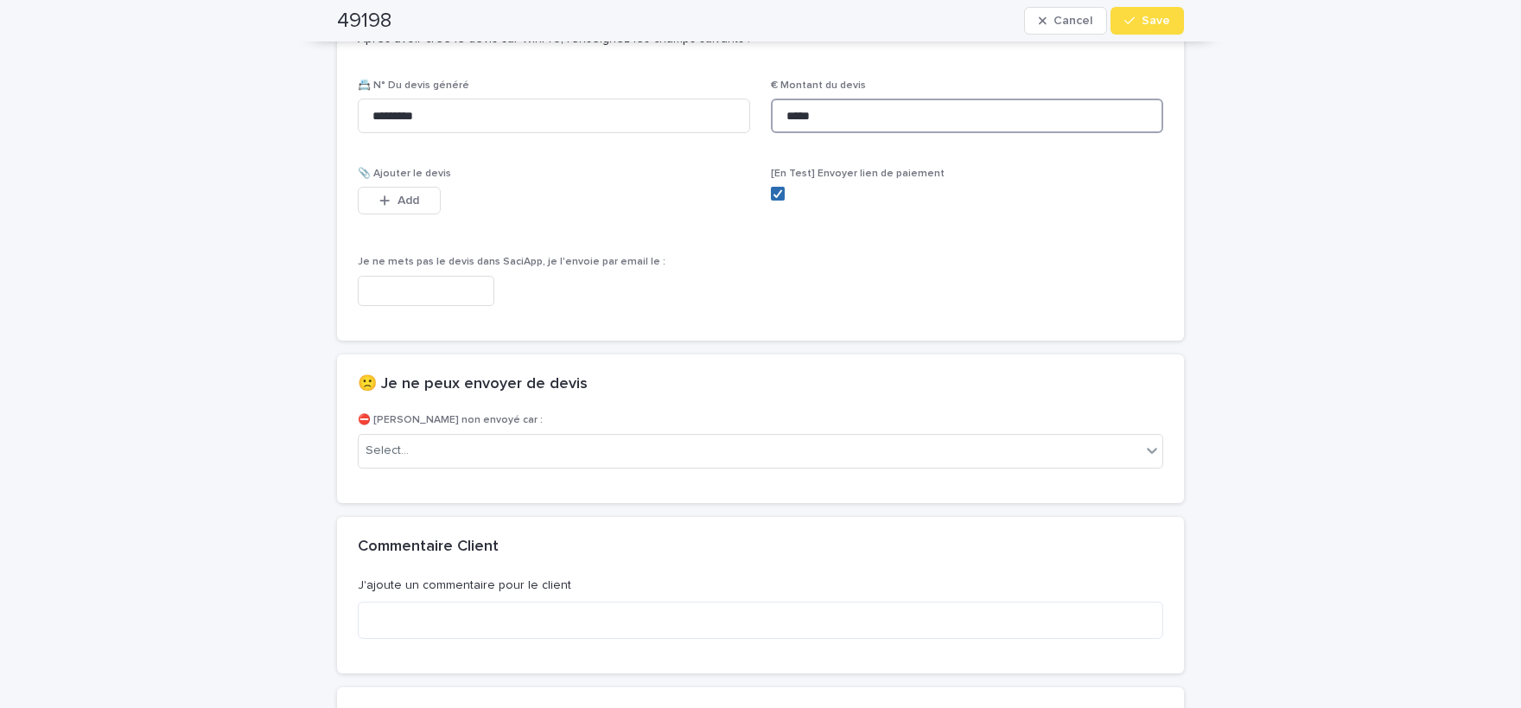
type input "*****"
click at [775, 191] on icon at bounding box center [778, 193] width 10 height 9
click at [371, 195] on button "Add" at bounding box center [399, 201] width 83 height 28
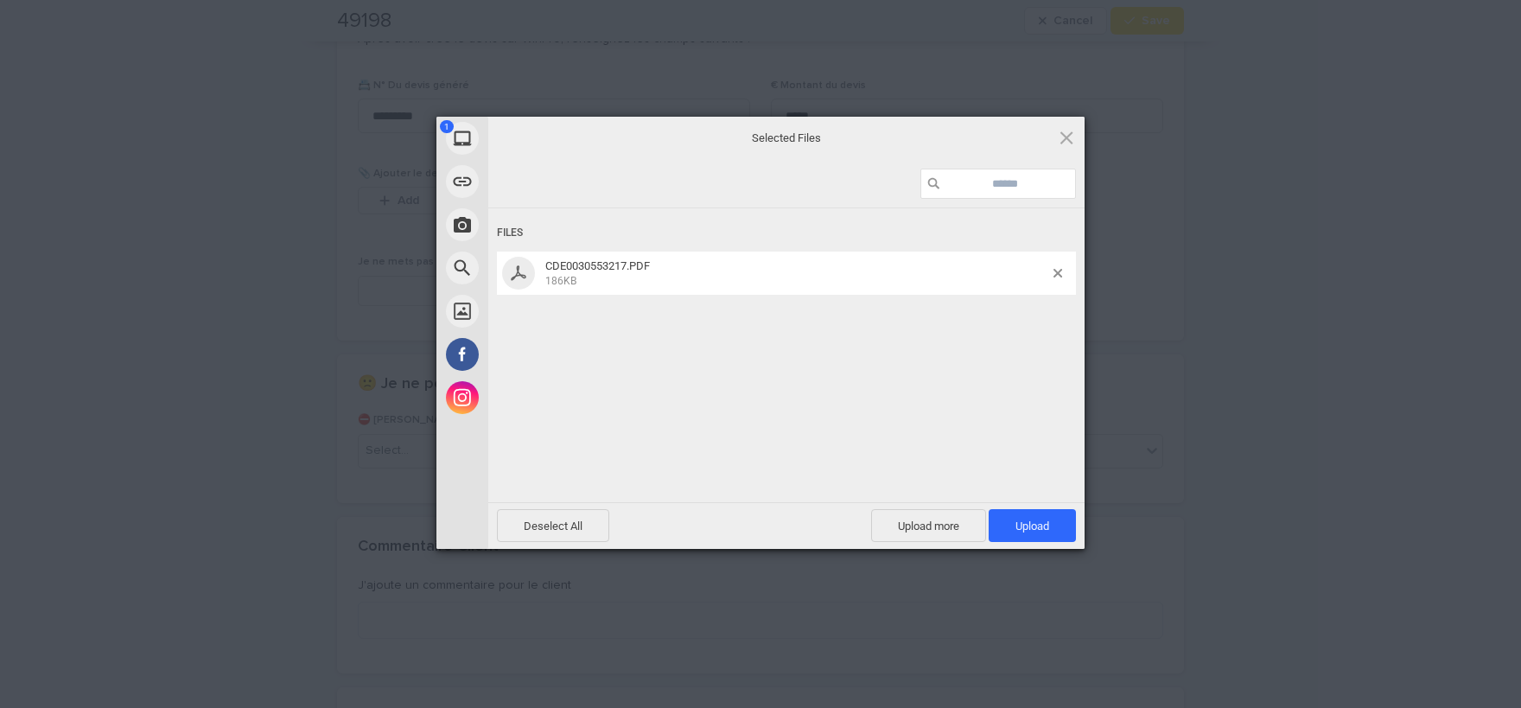
click at [973, 213] on div "Files CDE0030553217.PDF 186KB" at bounding box center [786, 353] width 596 height 290
click at [1029, 516] on span "Upload 1" at bounding box center [1032, 525] width 87 height 33
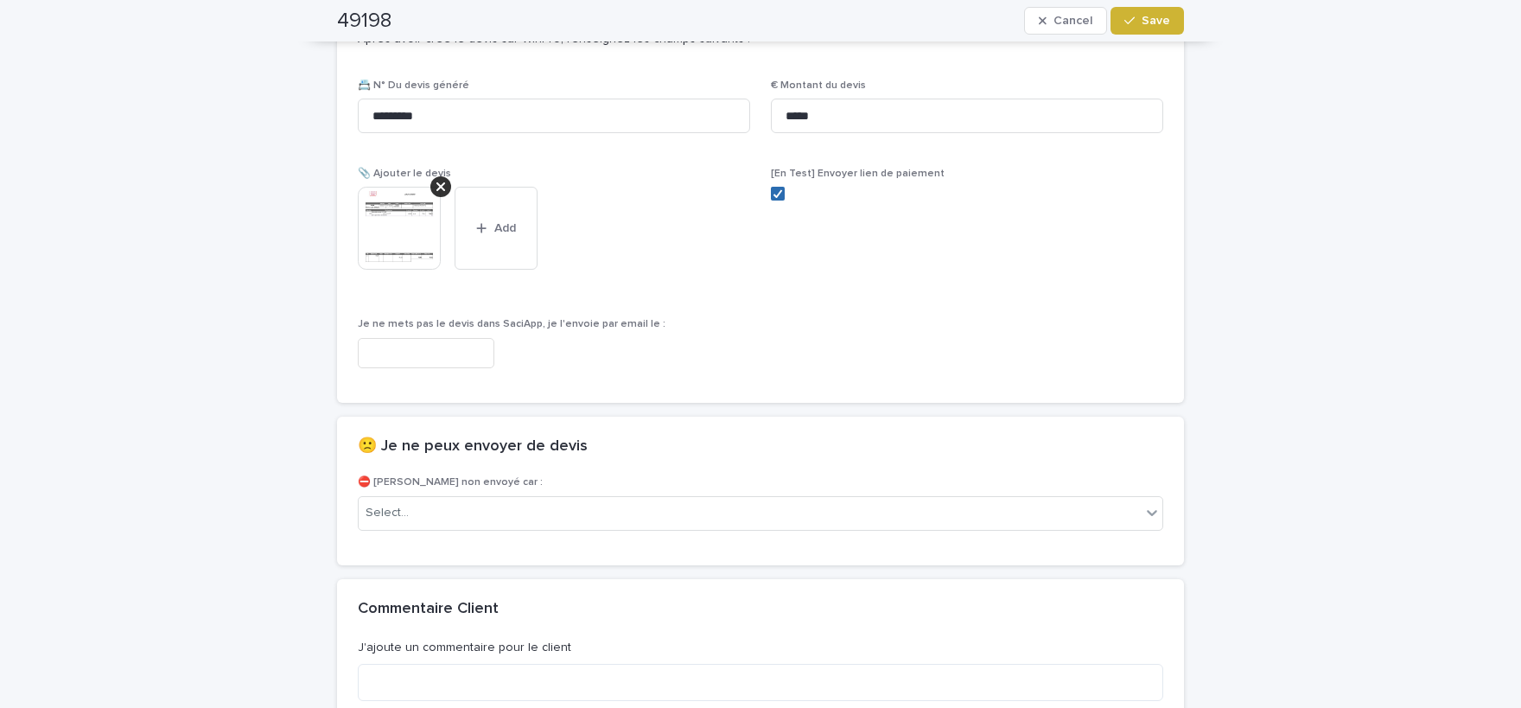
click at [1162, 25] on span "Save" at bounding box center [1156, 21] width 29 height 12
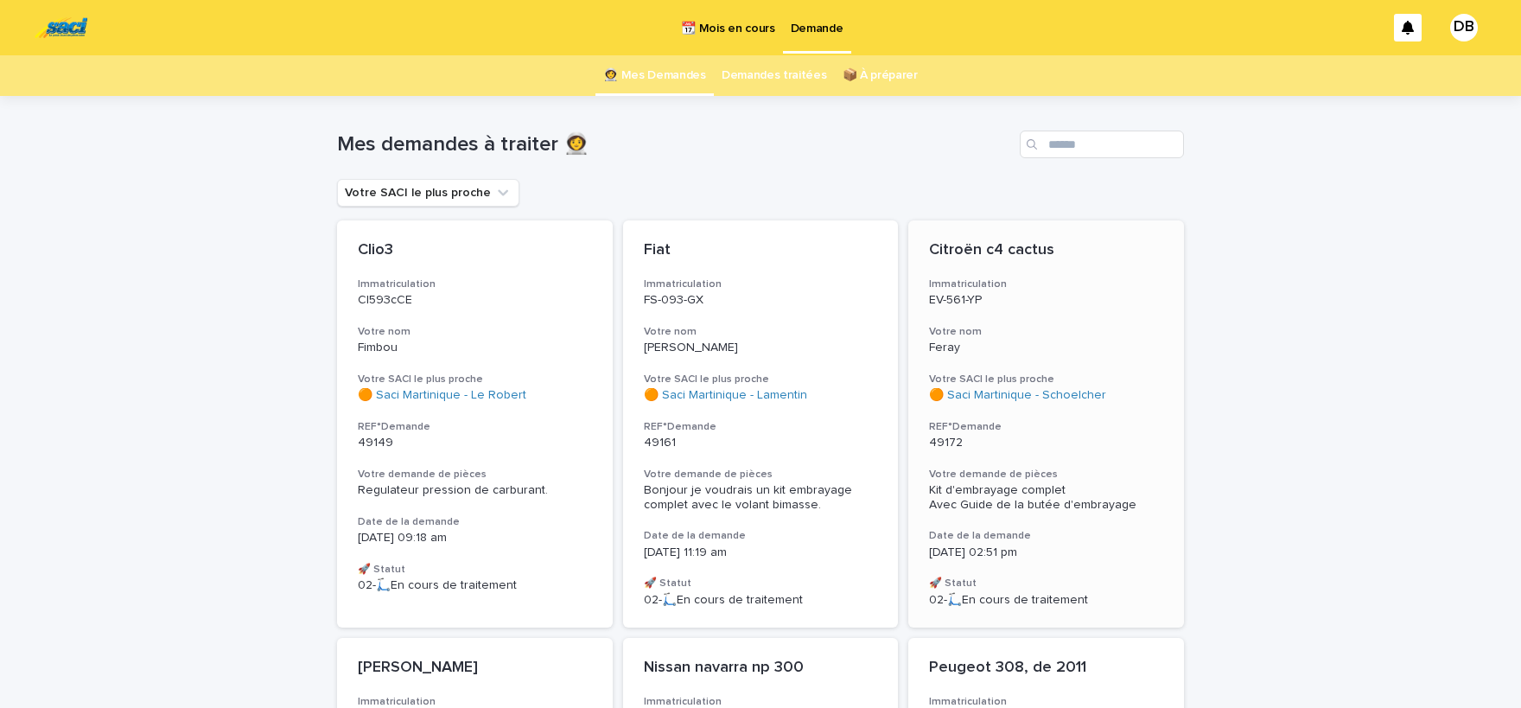
click at [1089, 479] on h3 "Votre demande de pièces" at bounding box center [1046, 475] width 234 height 14
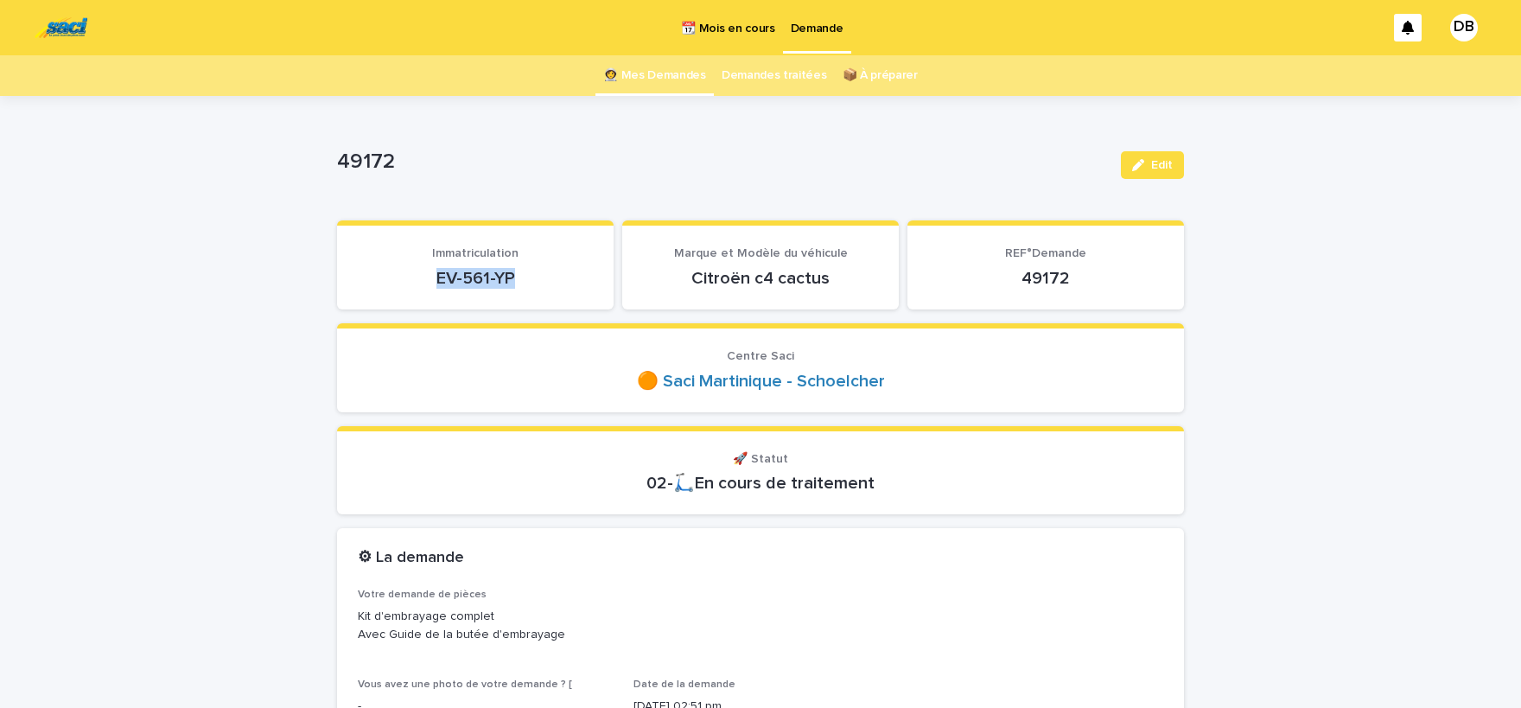
drag, startPoint x: 490, startPoint y: 276, endPoint x: 441, endPoint y: 280, distance: 49.5
click at [441, 280] on p "EV-561-YP" at bounding box center [475, 278] width 235 height 21
copy p "EV-561-YP"
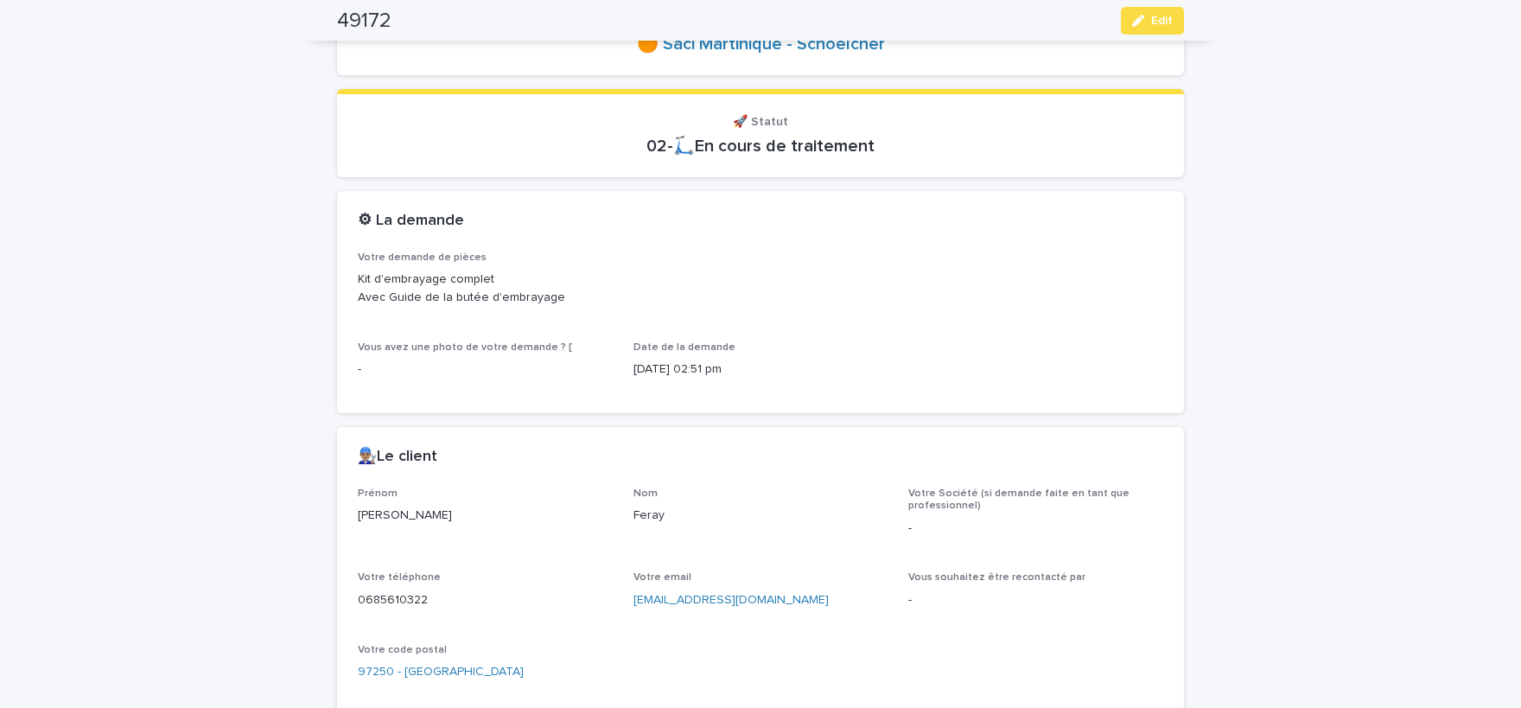
scroll to position [356, 0]
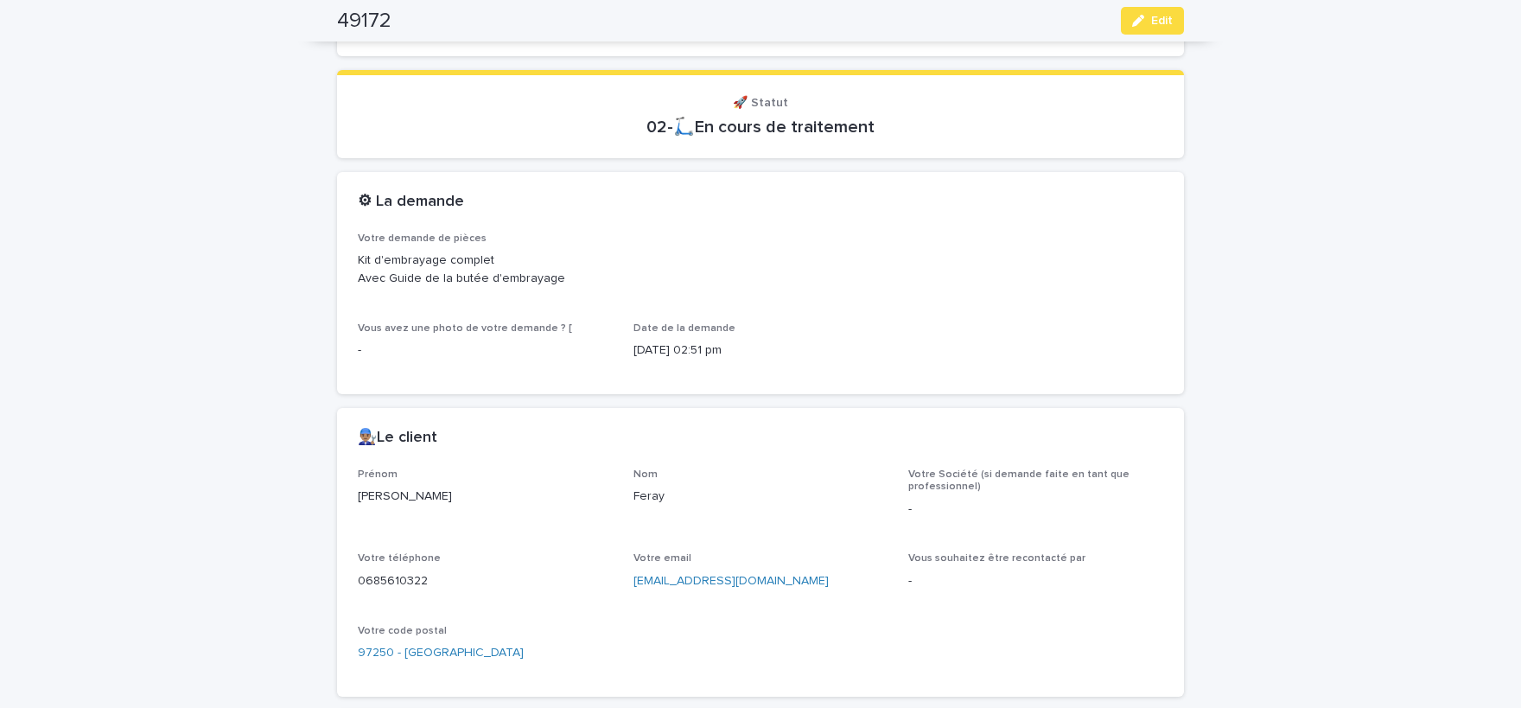
click at [367, 492] on p "[PERSON_NAME]" at bounding box center [485, 497] width 255 height 18
copy p "[PERSON_NAME]"
click at [404, 581] on p "0685610322" at bounding box center [485, 581] width 255 height 18
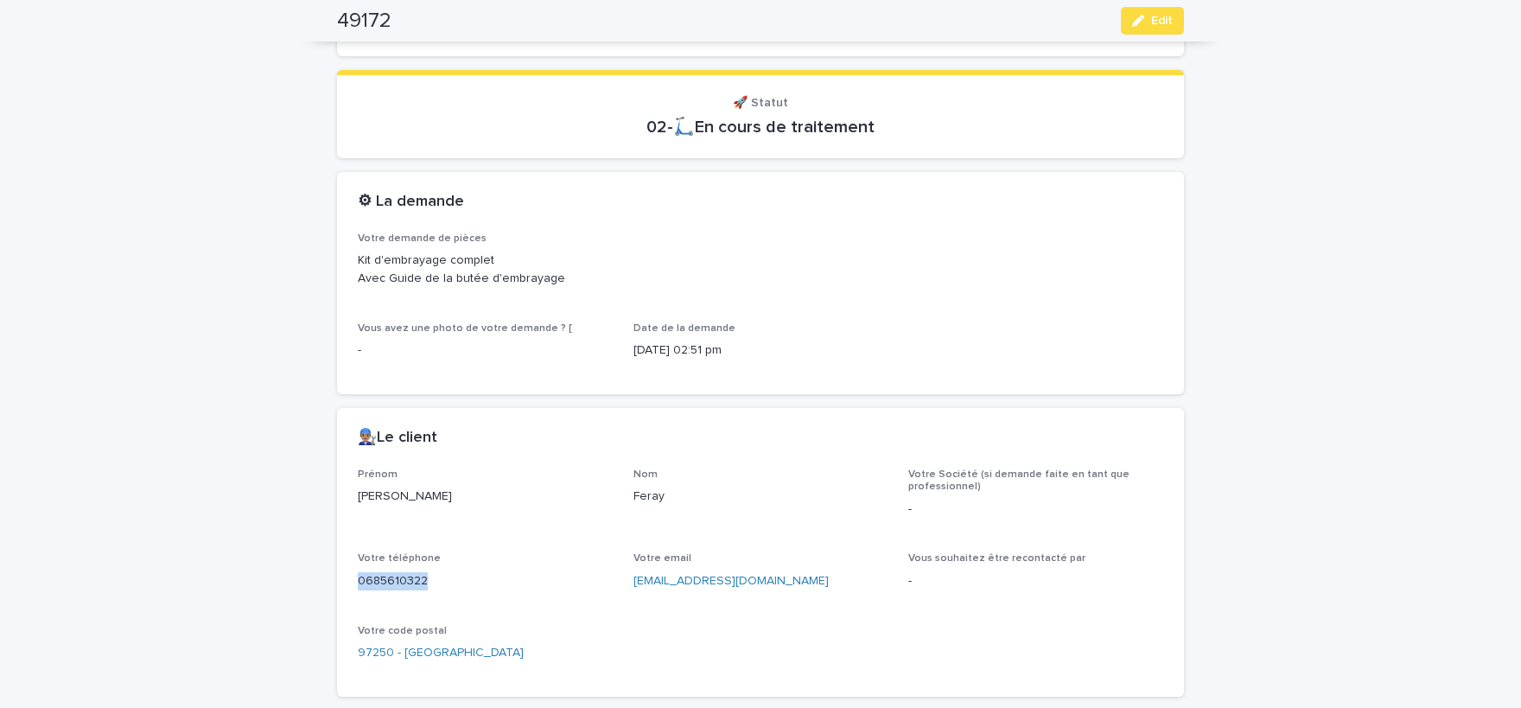
copy p "0685610322"
click at [1132, 21] on button "Edit" at bounding box center [1152, 21] width 63 height 28
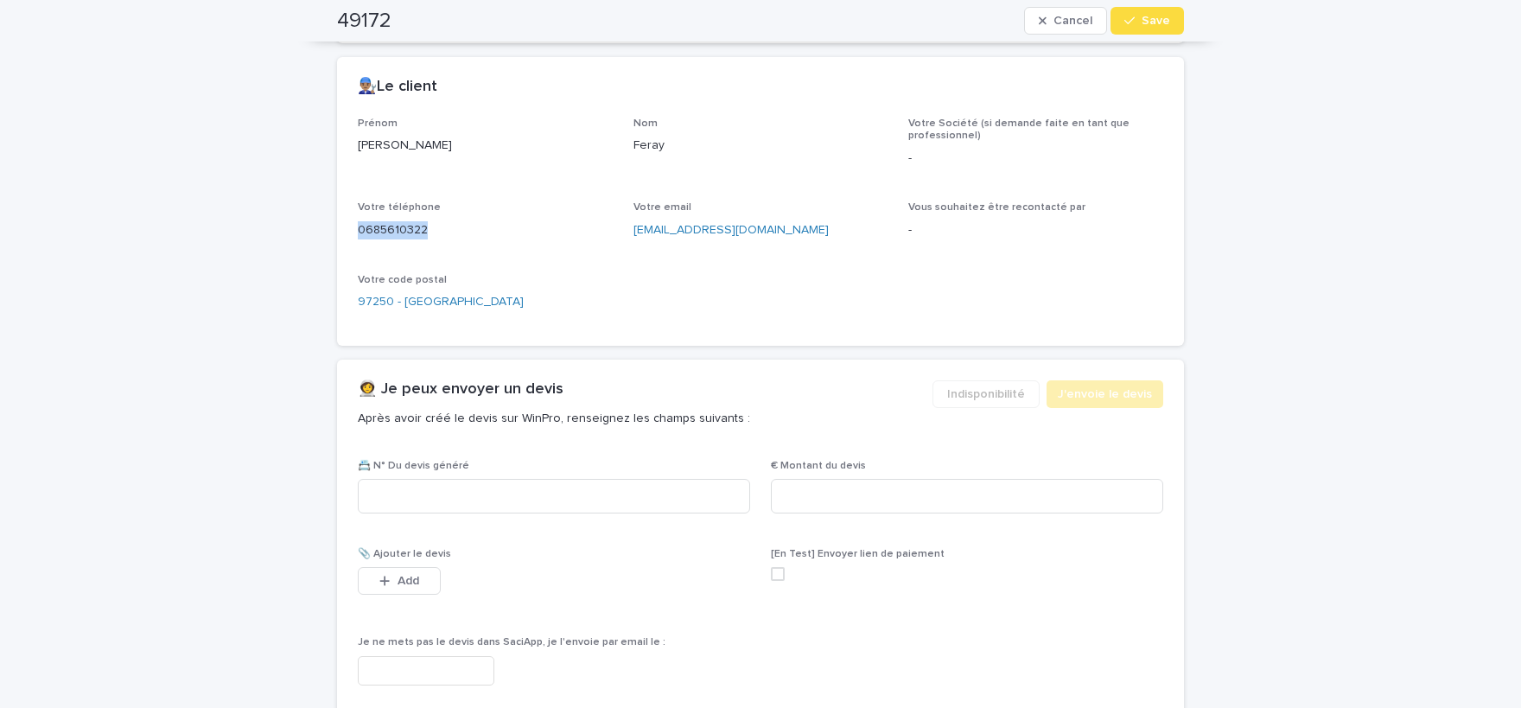
scroll to position [766, 0]
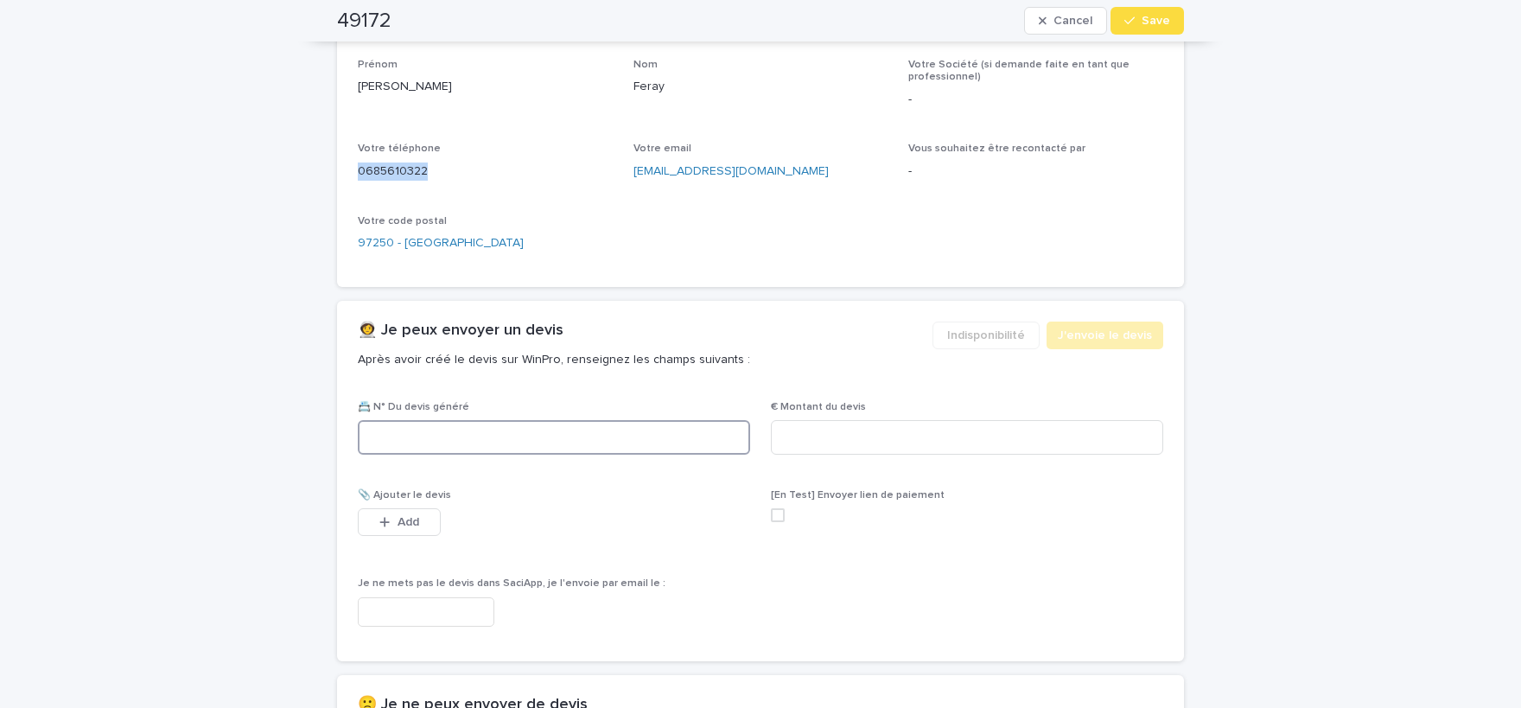
click at [597, 427] on input at bounding box center [554, 437] width 392 height 35
paste input "********"
type input "********"
click at [899, 442] on input at bounding box center [967, 437] width 392 height 35
type input "******"
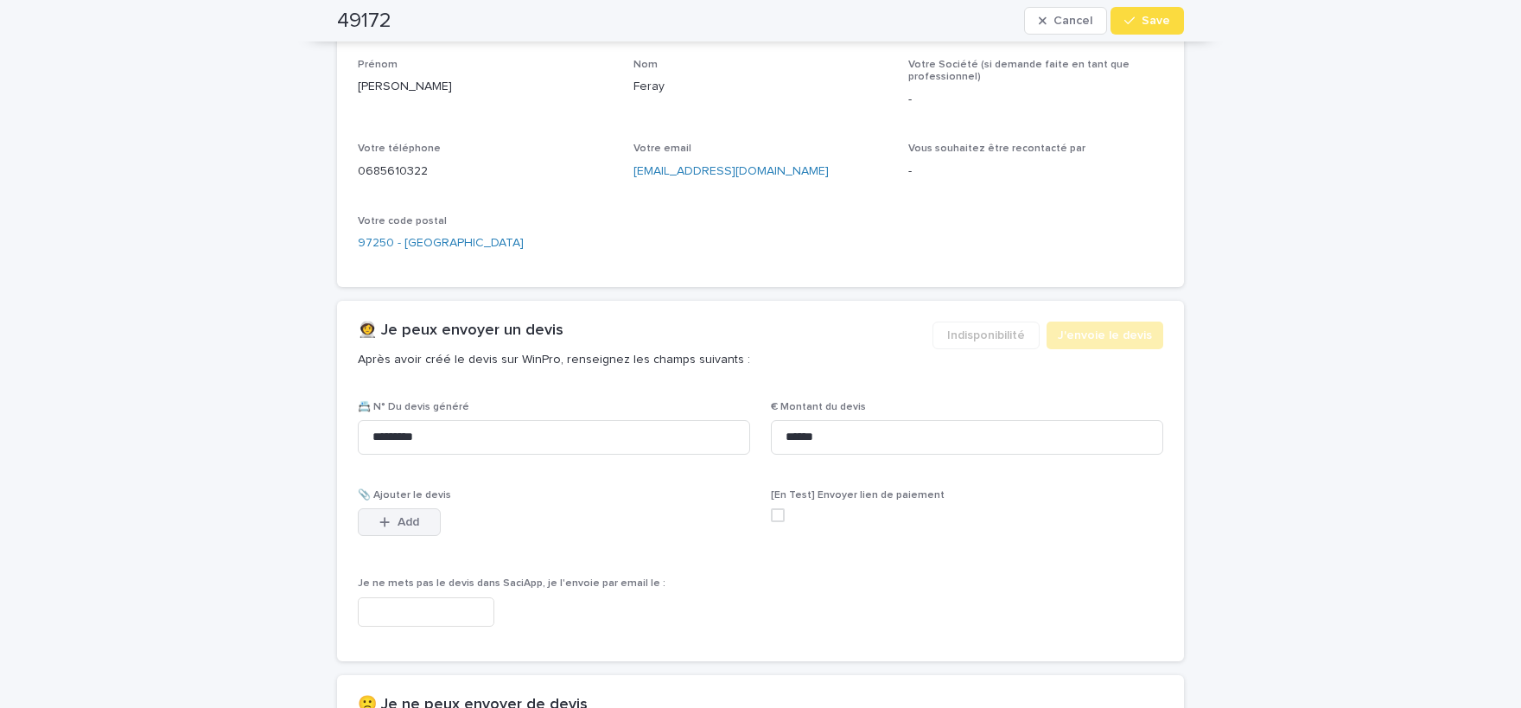
click at [418, 524] on span "Add" at bounding box center [409, 522] width 22 height 12
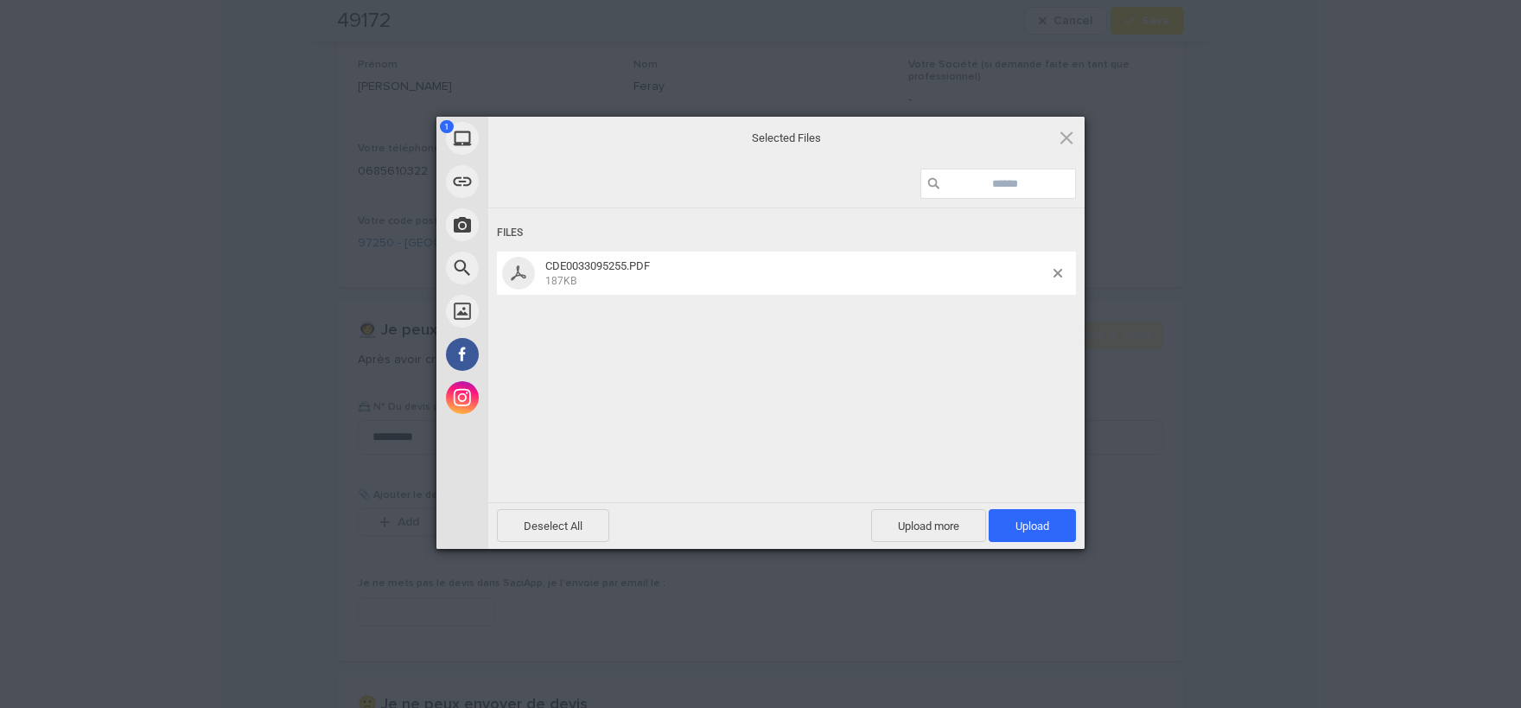
click at [784, 221] on div "Files" at bounding box center [786, 233] width 579 height 32
click at [1041, 522] on span "Upload 1" at bounding box center [1033, 525] width 34 height 13
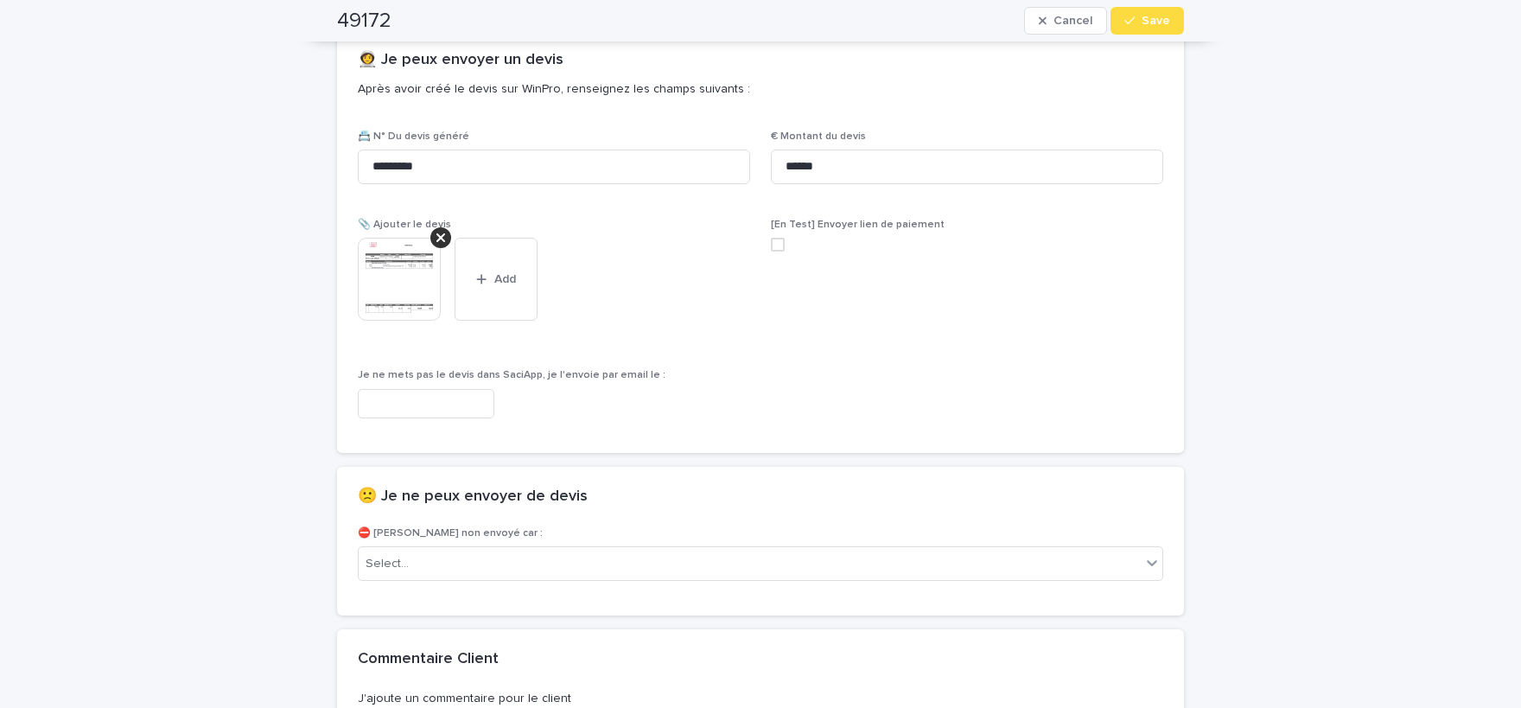
scroll to position [1048, 0]
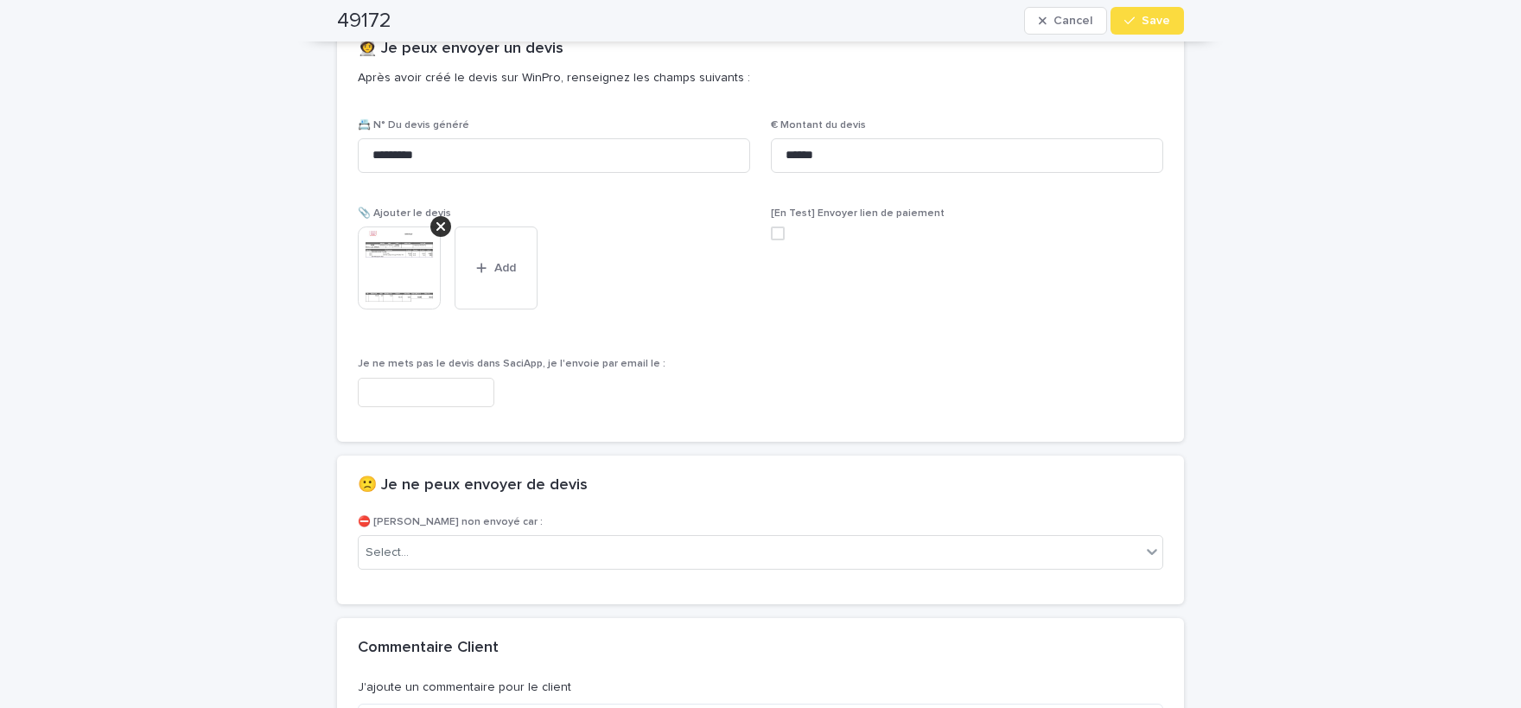
click at [411, 273] on img at bounding box center [399, 267] width 83 height 83
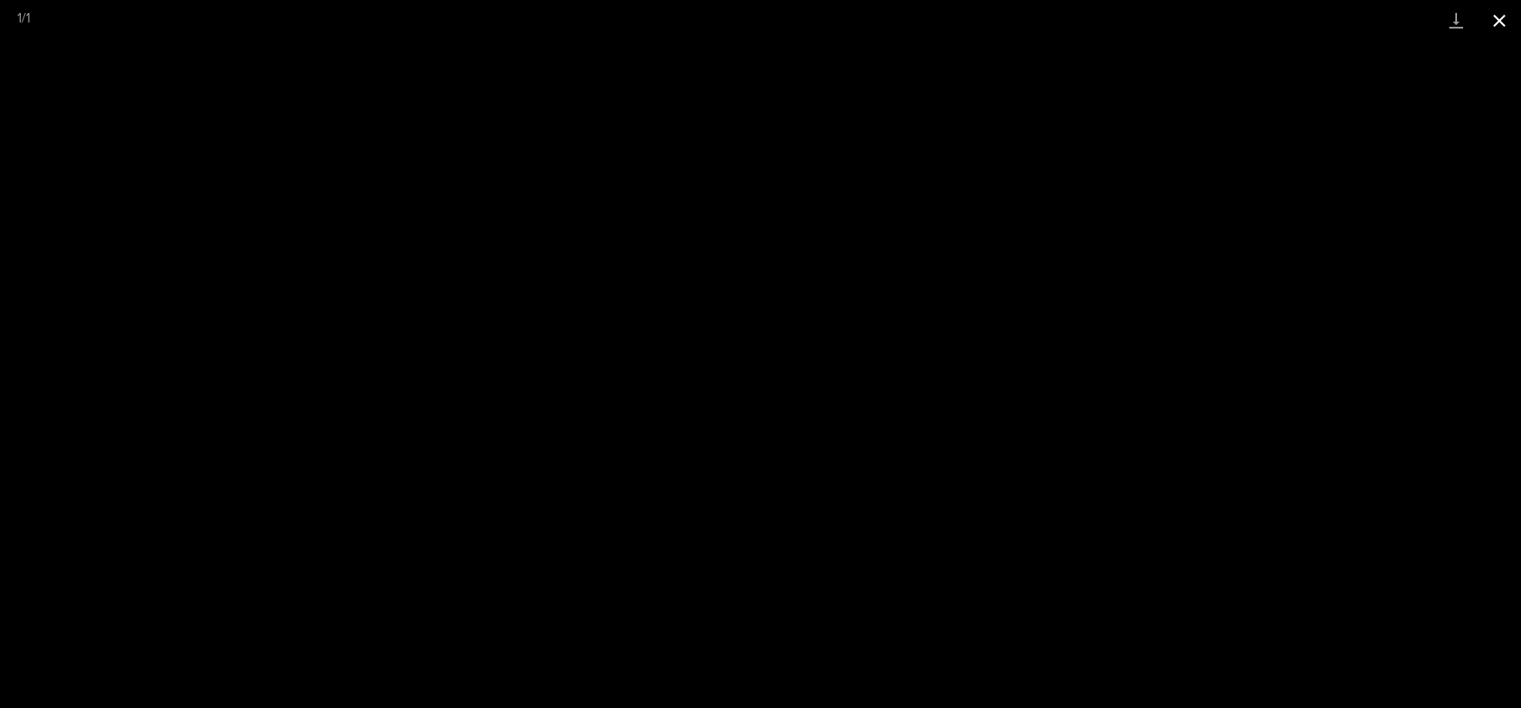
click at [1498, 16] on button "Close gallery" at bounding box center [1499, 20] width 43 height 41
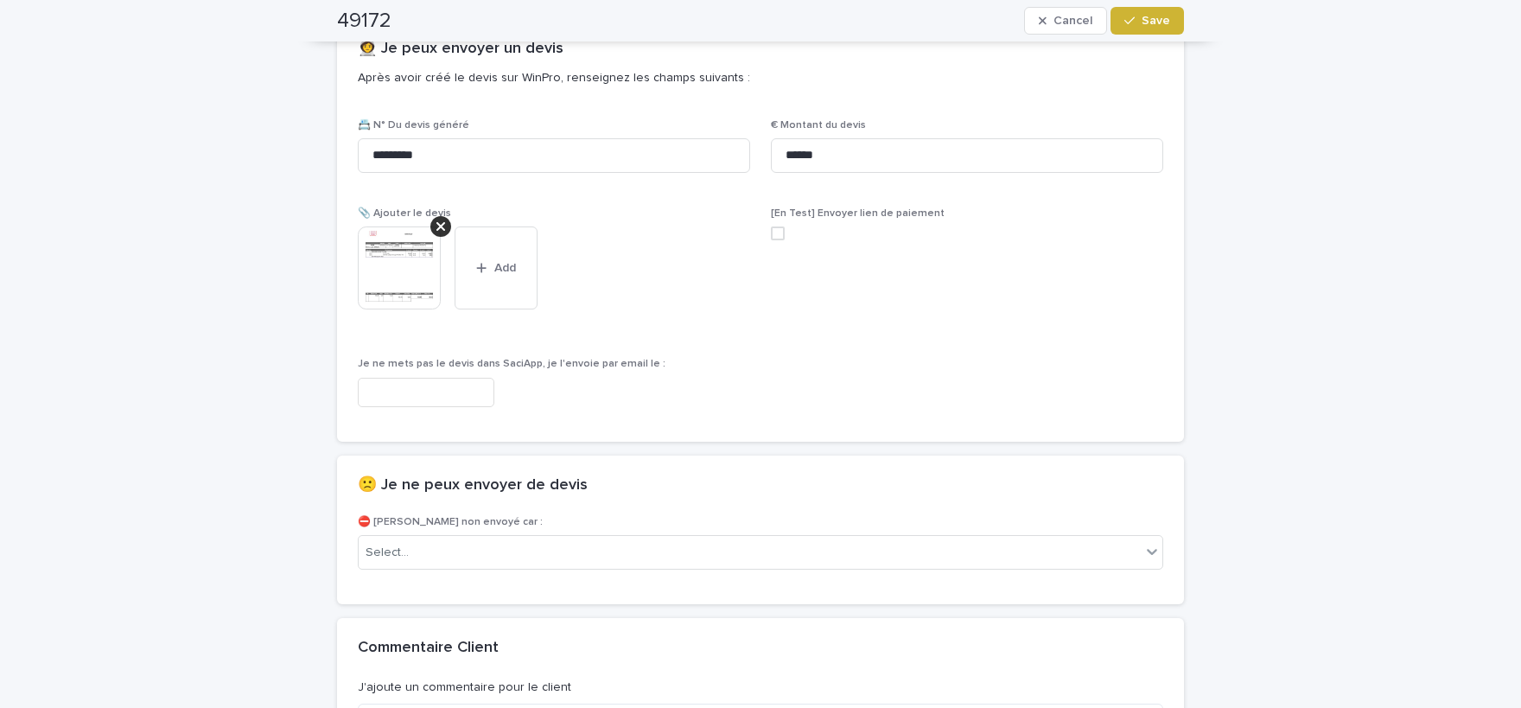
click at [1157, 22] on span "Save" at bounding box center [1156, 21] width 29 height 12
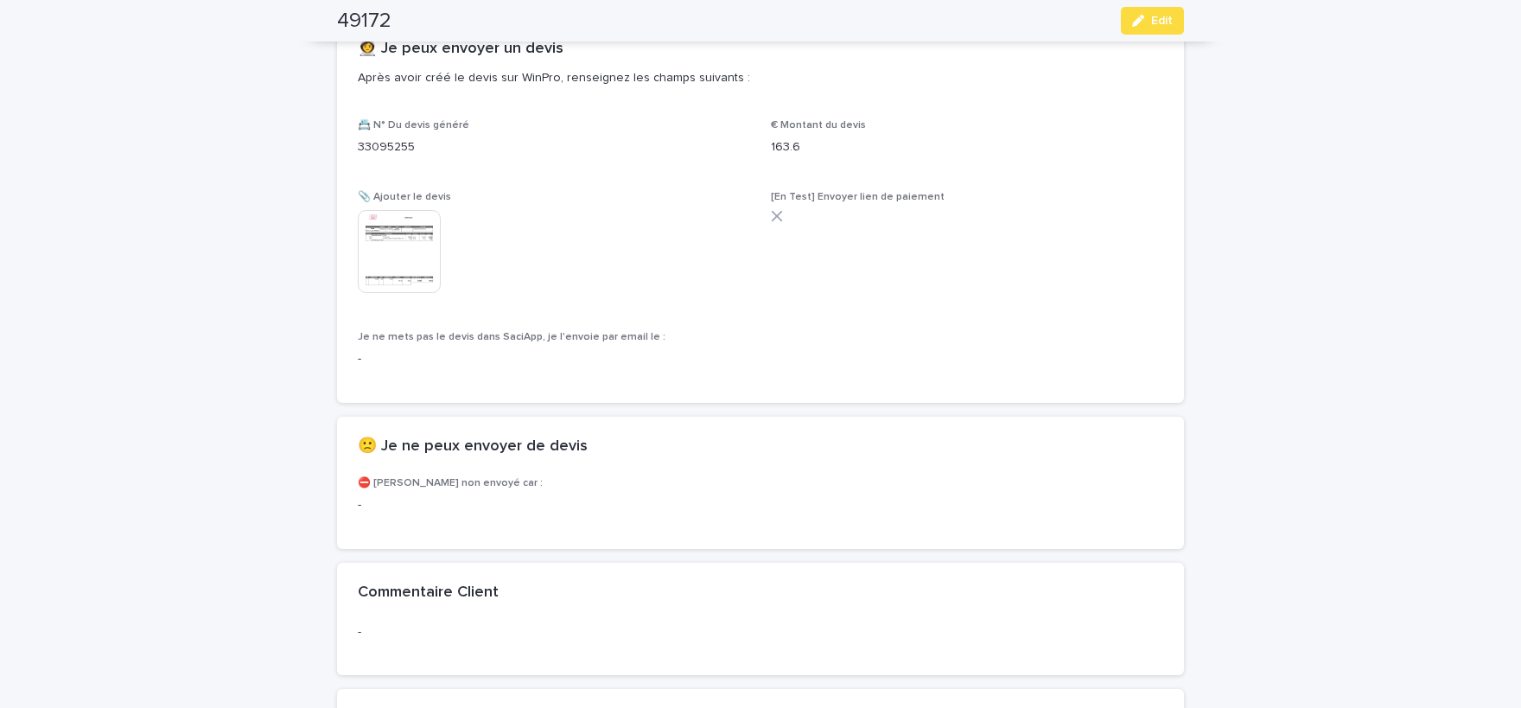
scroll to position [998, 0]
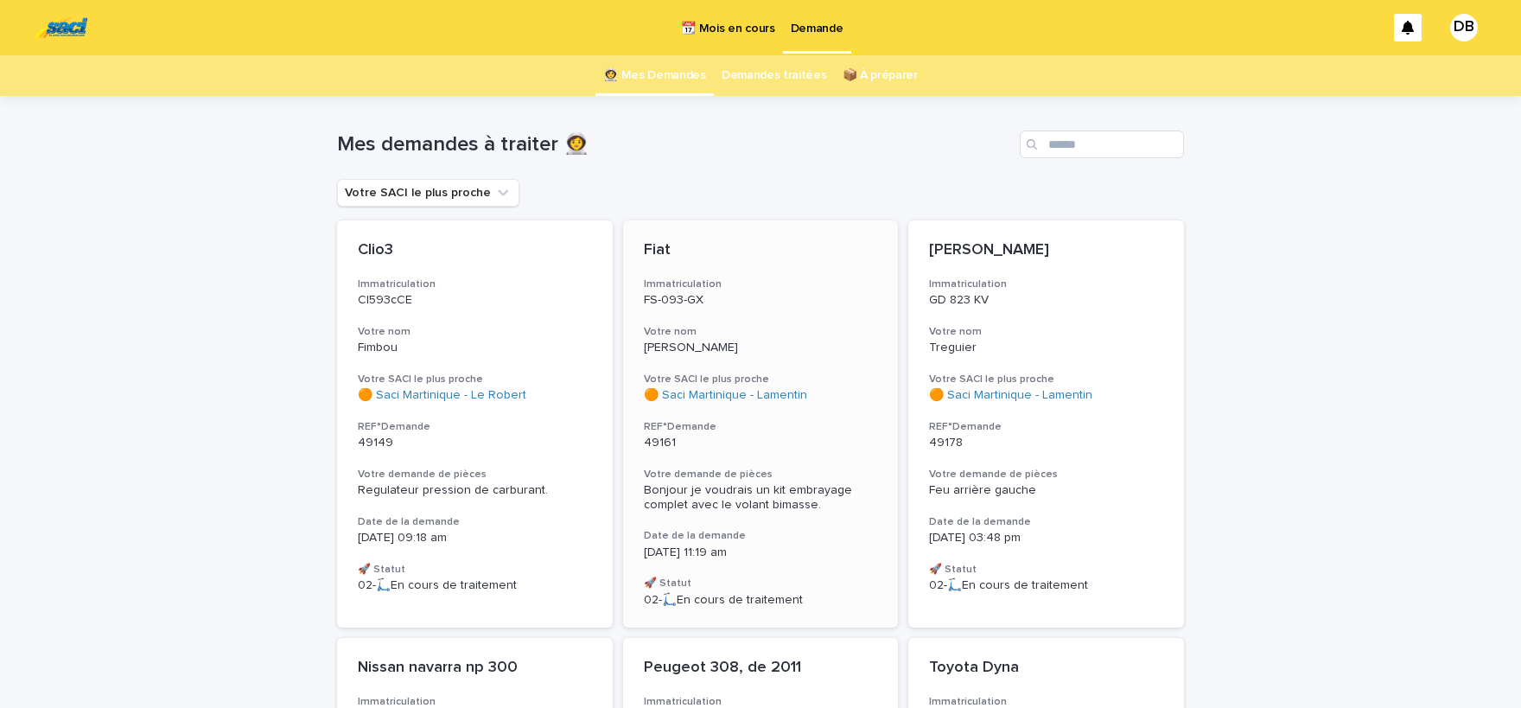
click at [801, 491] on span "Bonjour je voudrais un kit embrayage complet avec le volant bimasse." at bounding box center [750, 497] width 212 height 27
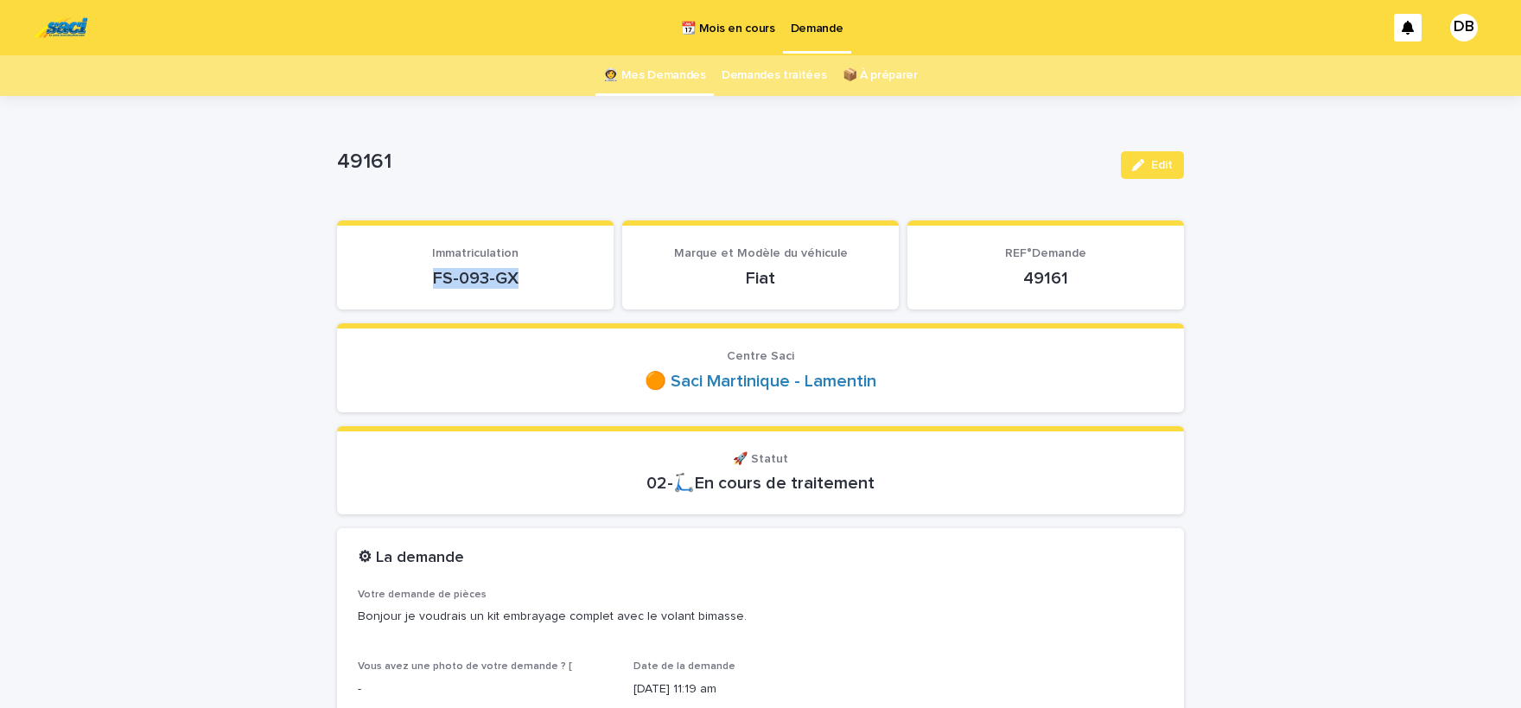
drag, startPoint x: 513, startPoint y: 274, endPoint x: 433, endPoint y: 279, distance: 80.6
click at [433, 279] on p "FS-093-GX" at bounding box center [475, 278] width 235 height 21
copy p "FS-093-GX"
click at [1158, 156] on button "Edit" at bounding box center [1152, 165] width 63 height 28
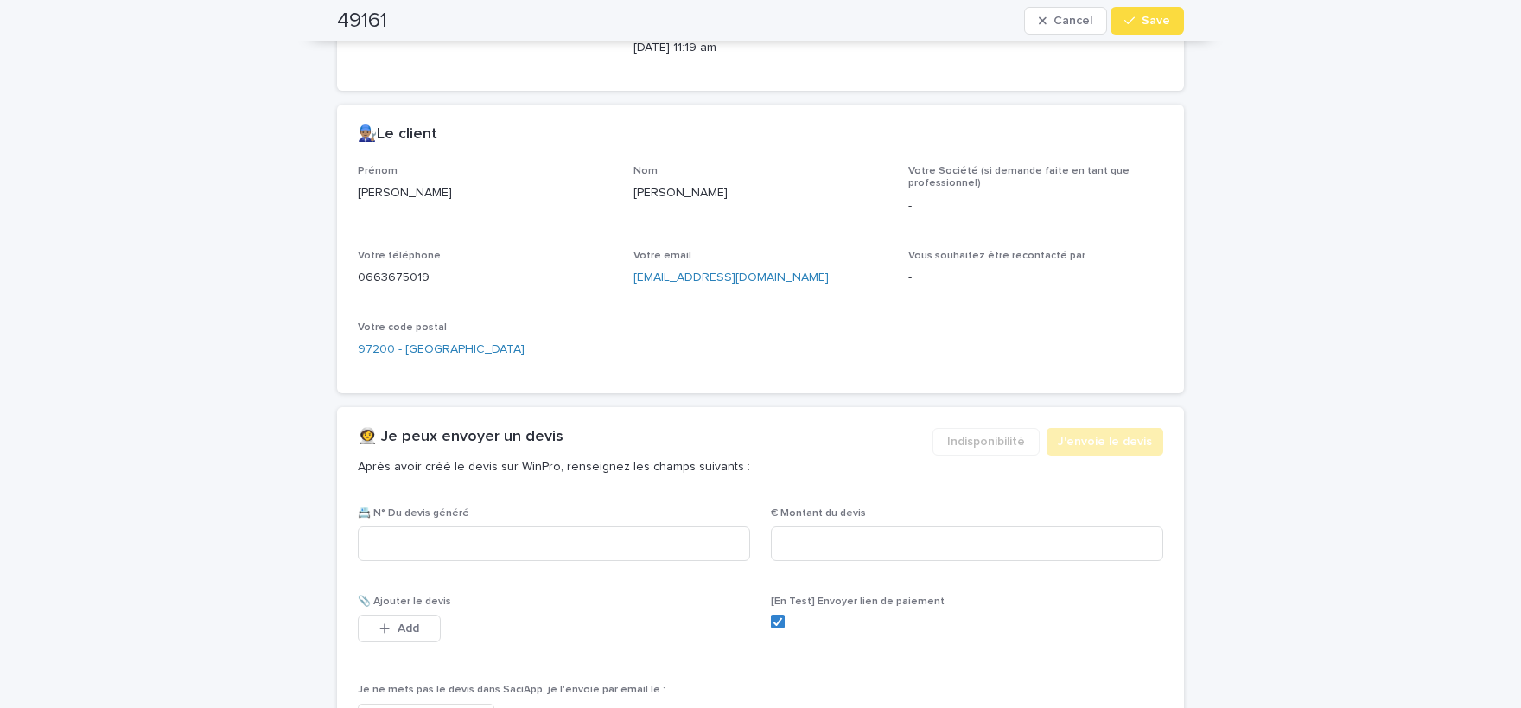
scroll to position [1212, 0]
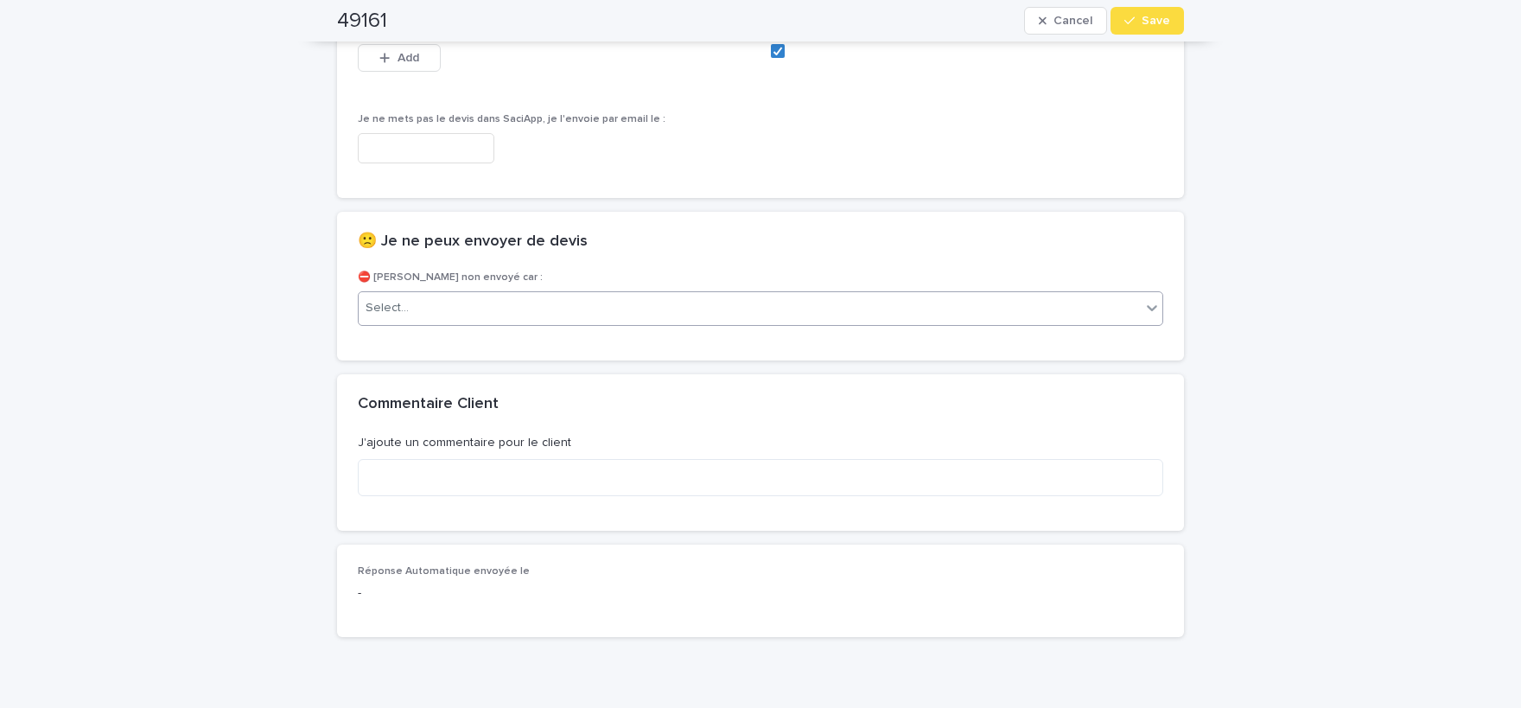
click at [564, 294] on div "Select..." at bounding box center [750, 308] width 782 height 29
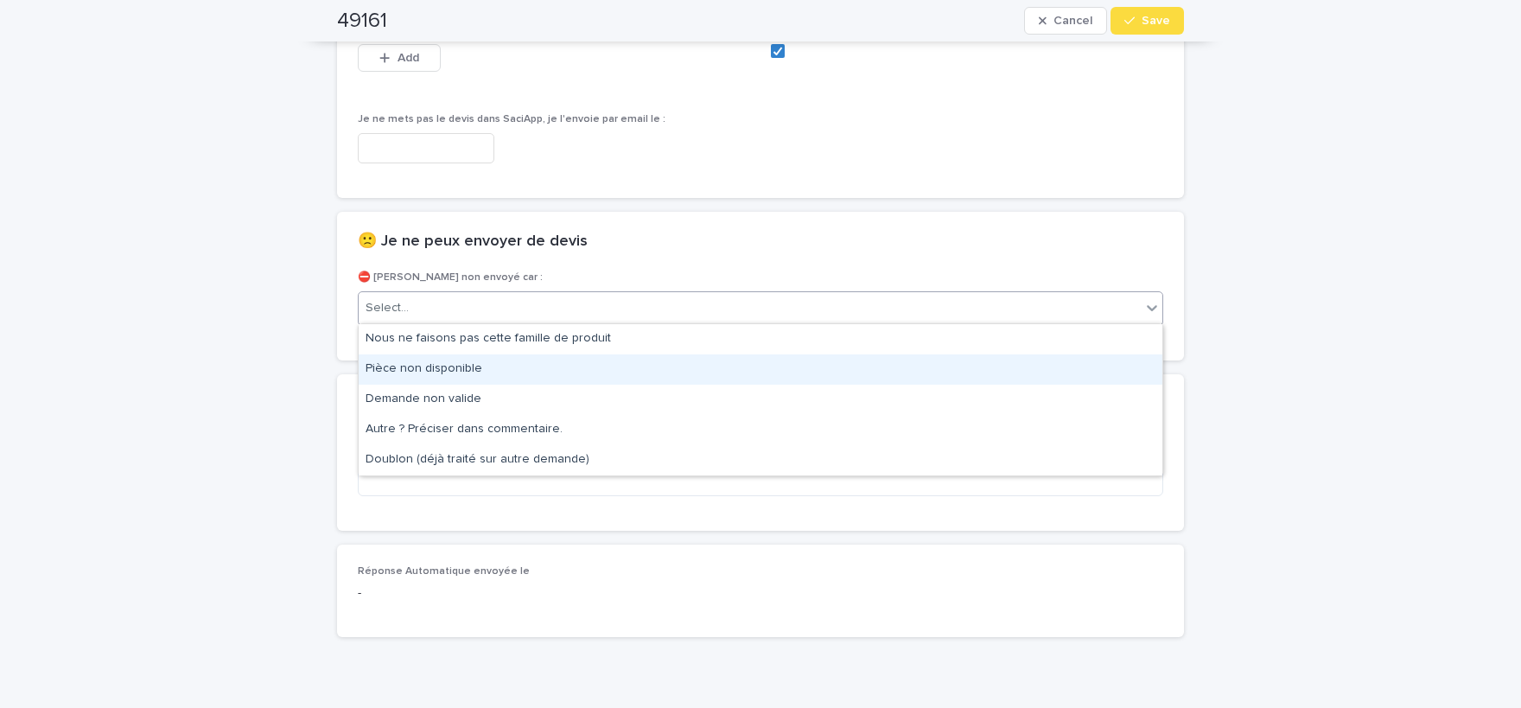
click at [514, 375] on div "Pièce non disponible" at bounding box center [761, 369] width 804 height 30
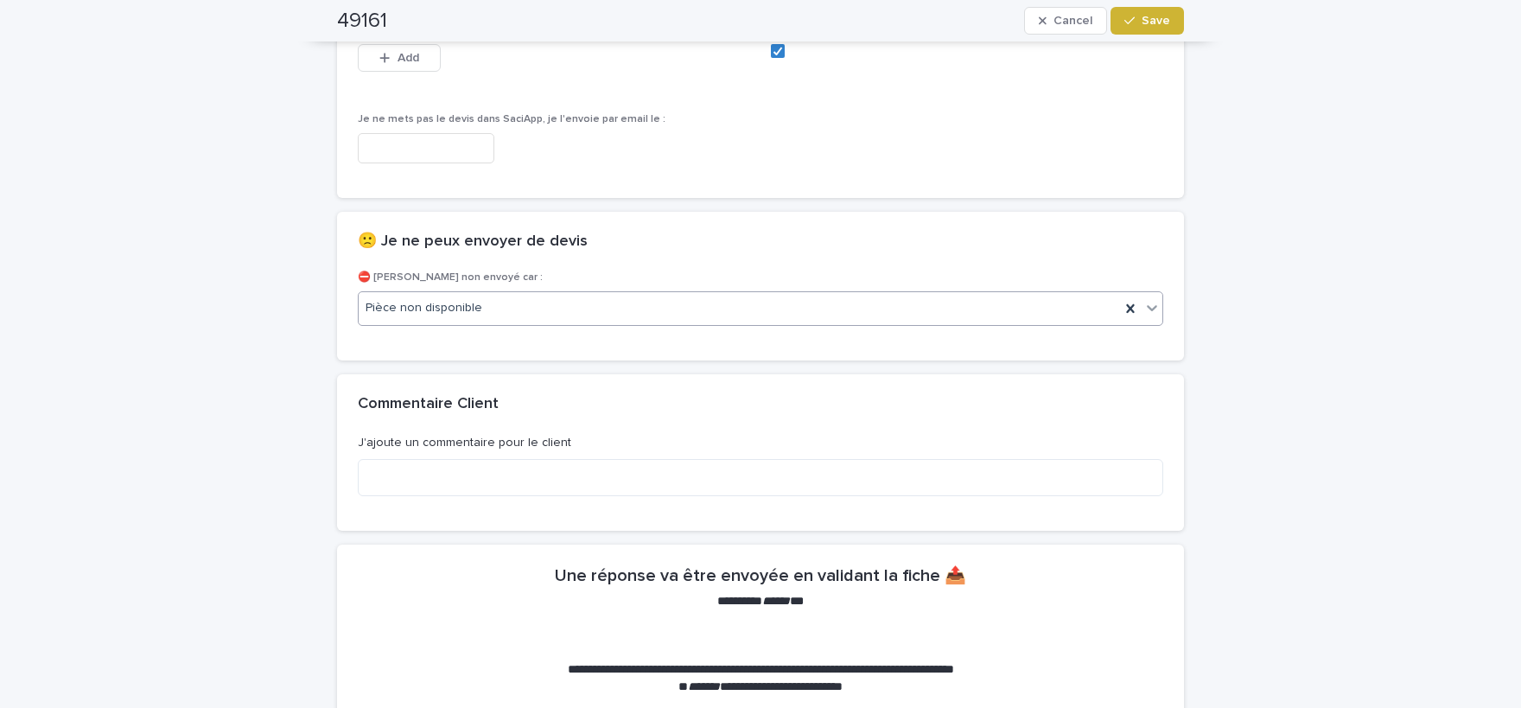
click at [1170, 24] on span "Save" at bounding box center [1156, 21] width 29 height 12
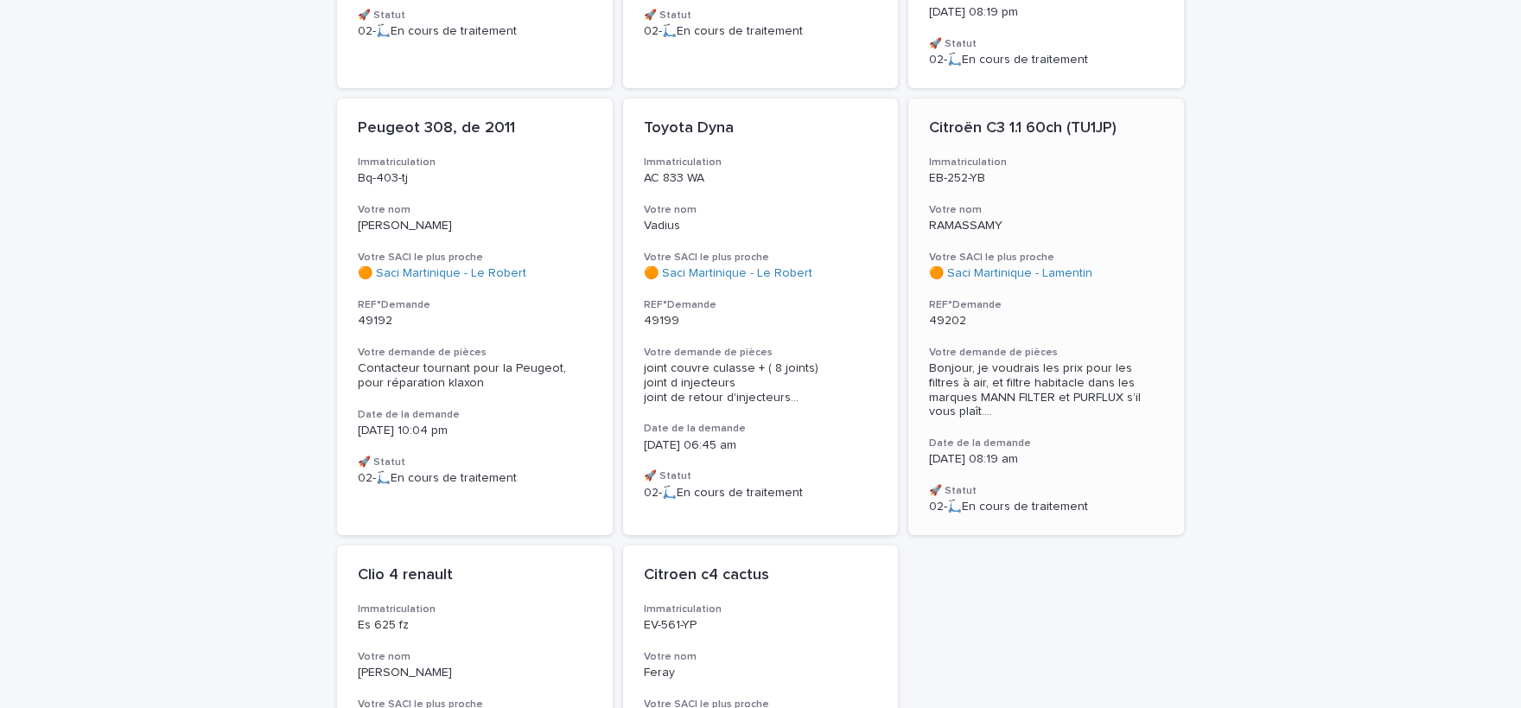
scroll to position [900, 0]
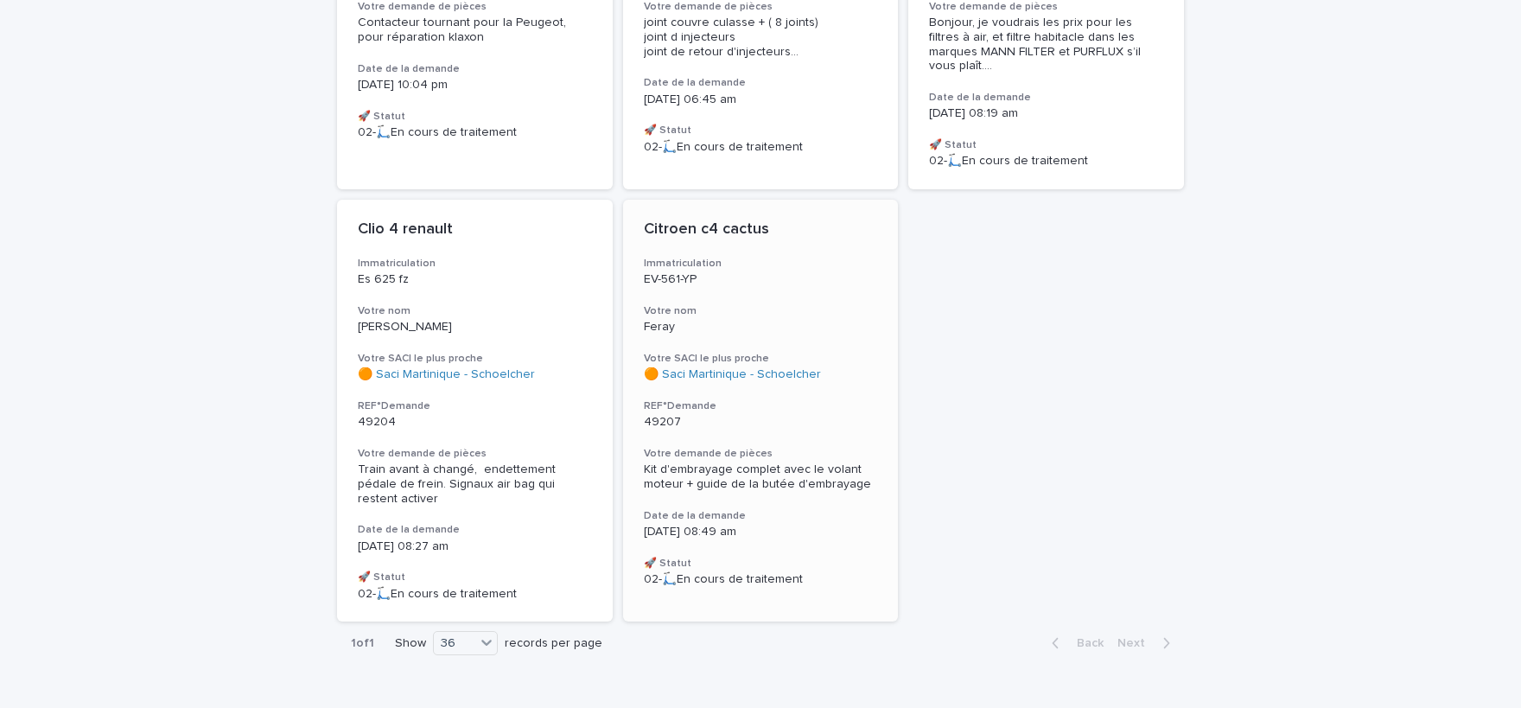
click at [762, 463] on span "Kit d'embrayage complet avec le volant moteur + guide de la butée d'embrayage" at bounding box center [757, 476] width 227 height 27
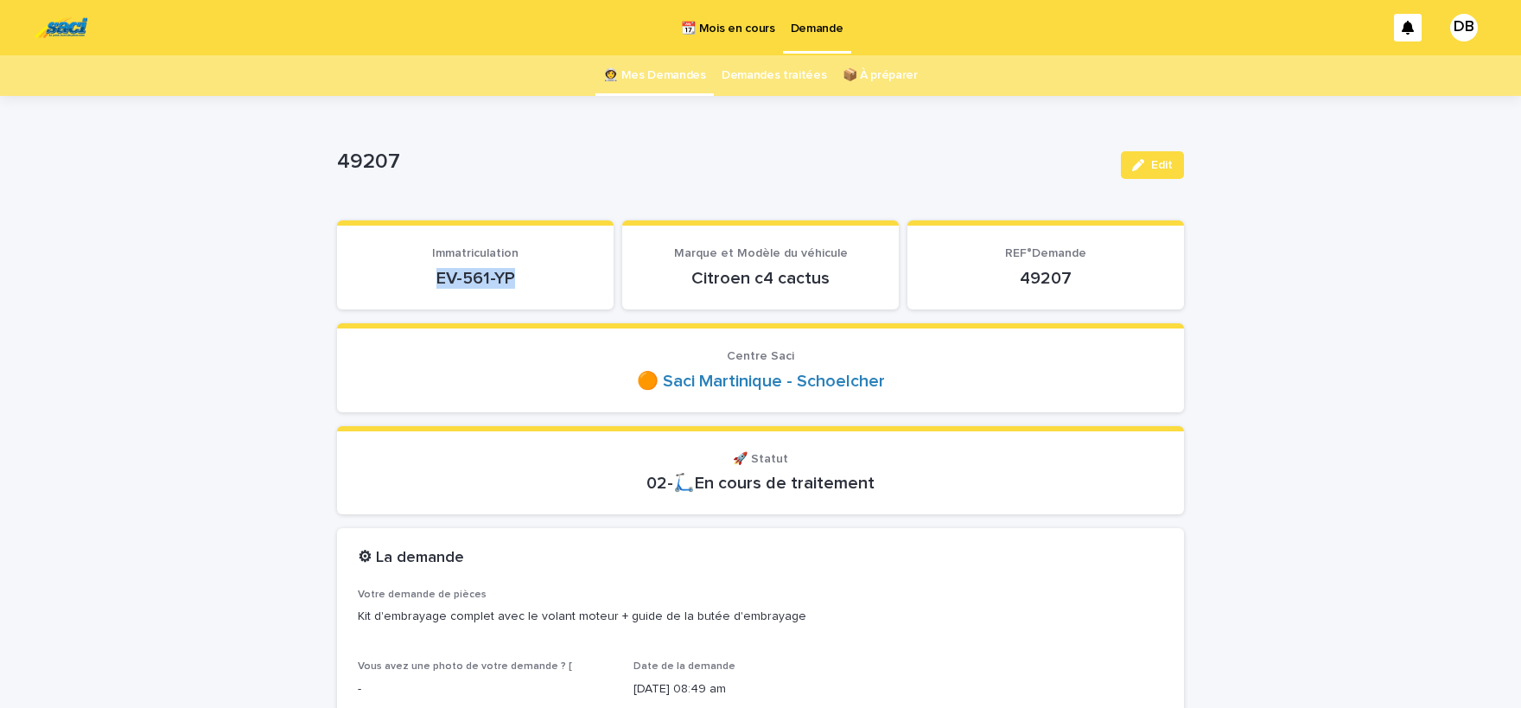
drag, startPoint x: 511, startPoint y: 281, endPoint x: 430, endPoint y: 271, distance: 81.8
click at [430, 271] on p "EV-561-YP" at bounding box center [475, 278] width 235 height 21
copy p "EV-561-YP"
